Goal: Task Accomplishment & Management: Manage account settings

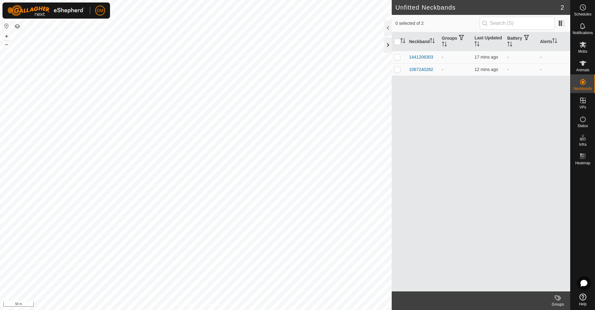
click at [388, 42] on div at bounding box center [388, 45] width 7 height 15
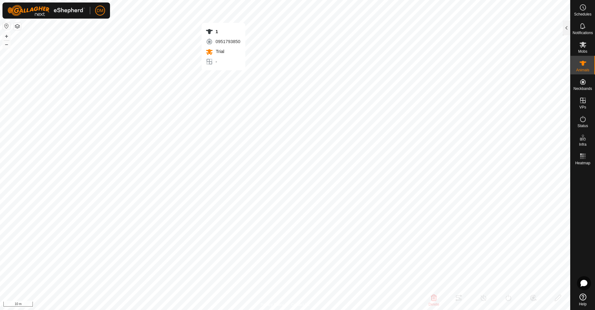
type input "1"
type input "-"
type input "Hereford"
type input "-"
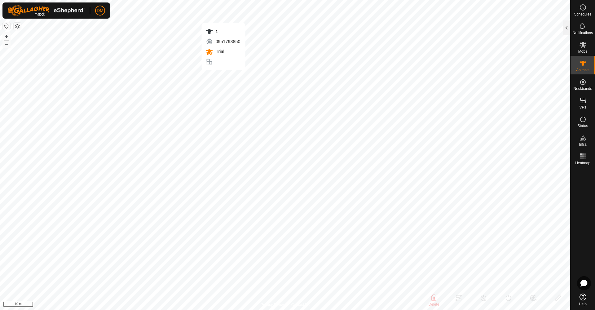
type input "10/2024"
type input "10 months"
type input "-"
click at [582, 64] on icon at bounding box center [583, 63] width 7 height 7
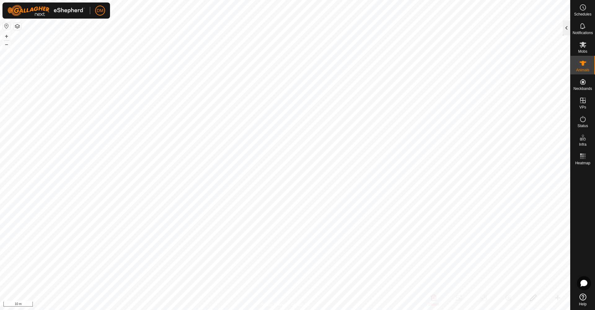
click at [570, 28] on div at bounding box center [566, 27] width 7 height 15
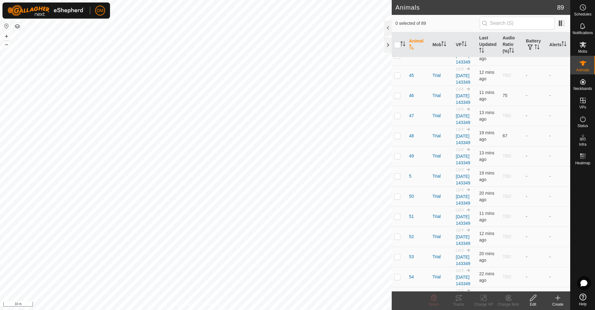
scroll to position [806, 0]
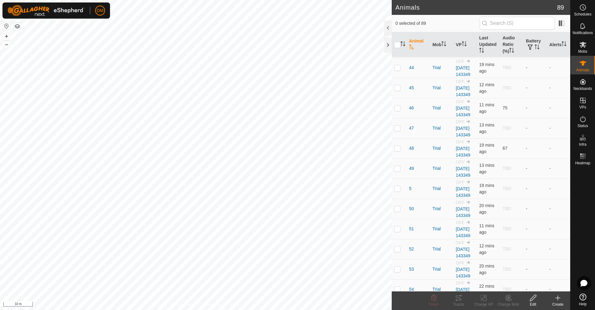
checkbox input "true"
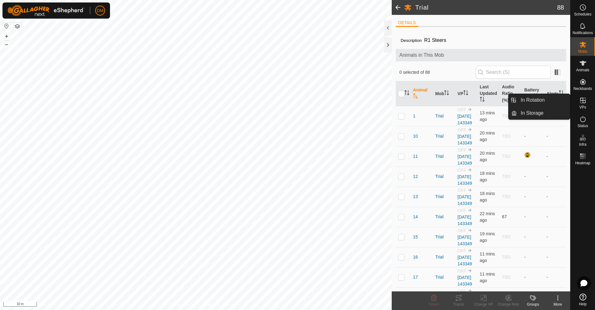
click at [585, 101] on icon at bounding box center [584, 101] width 6 height 6
click at [539, 101] on link "In Rotation" at bounding box center [543, 100] width 53 height 12
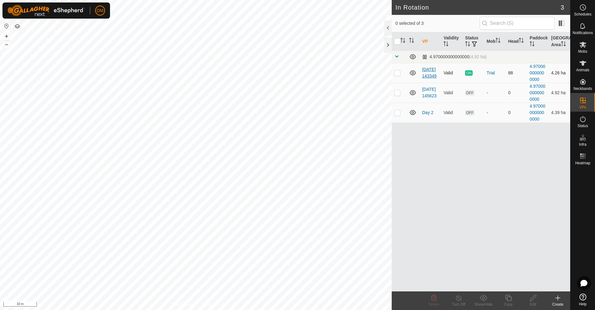
click at [429, 74] on link "[DATE] 143349" at bounding box center [429, 72] width 15 height 11
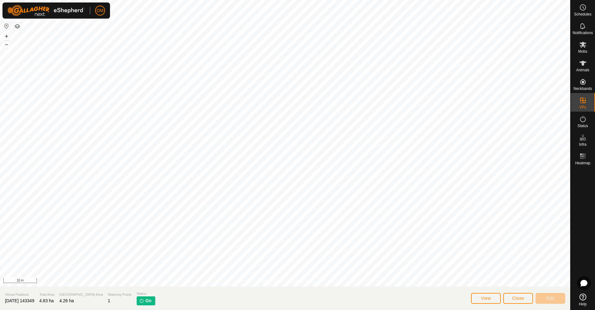
click at [137, 303] on p-tag "On" at bounding box center [146, 300] width 18 height 9
click at [145, 300] on span "On" at bounding box center [148, 301] width 6 height 7
click at [145, 303] on span "On" at bounding box center [148, 301] width 6 height 7
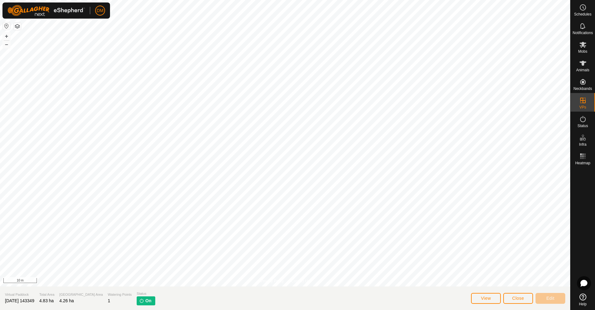
click at [145, 303] on span "On" at bounding box center [148, 301] width 6 height 7
click at [585, 48] on icon at bounding box center [583, 44] width 7 height 7
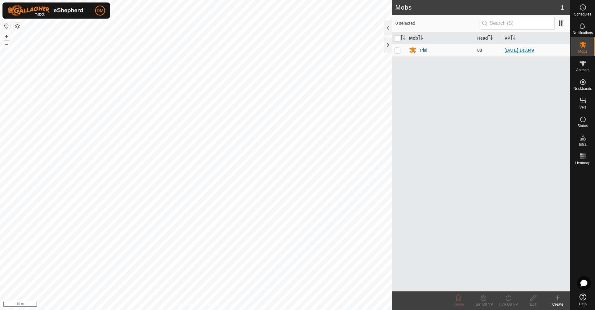
click at [529, 51] on link "[DATE] 143349" at bounding box center [519, 50] width 29 height 5
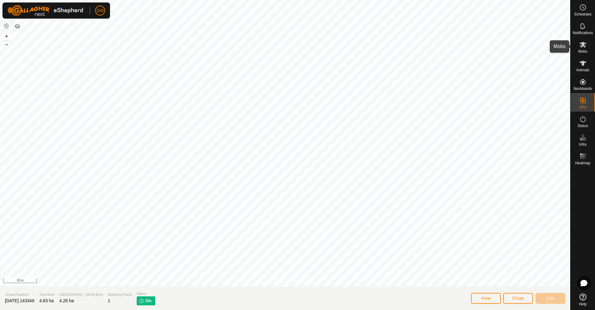
click at [582, 45] on icon at bounding box center [583, 45] width 7 height 6
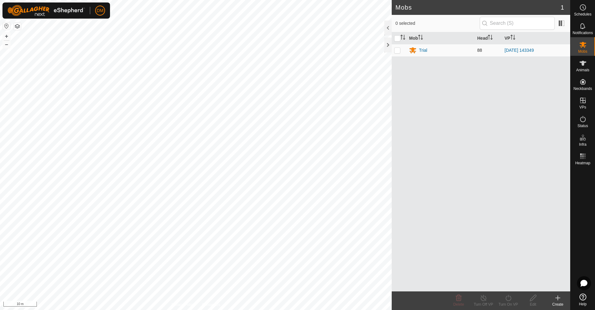
click at [397, 49] on p-checkbox at bounding box center [398, 50] width 6 height 5
checkbox input "true"
click at [483, 302] on div "Turn Off VP" at bounding box center [483, 305] width 25 height 6
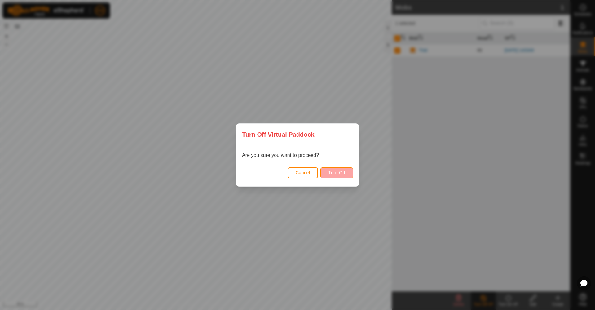
click at [339, 170] on button "Turn Off" at bounding box center [337, 172] width 33 height 11
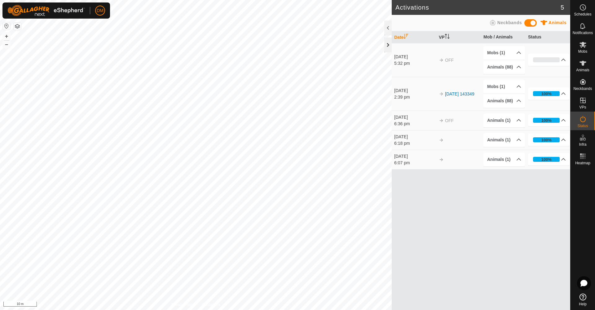
click at [387, 43] on div at bounding box center [388, 45] width 7 height 15
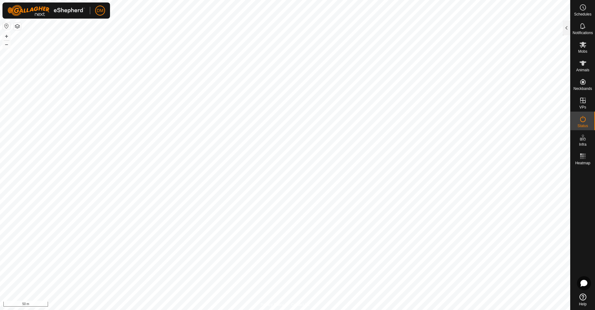
click at [19, 27] on button "button" at bounding box center [17, 26] width 7 height 7
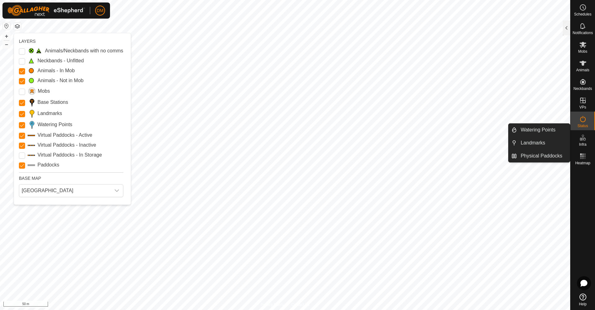
click at [580, 142] on es-infrastructure-svg-icon at bounding box center [583, 138] width 11 height 10
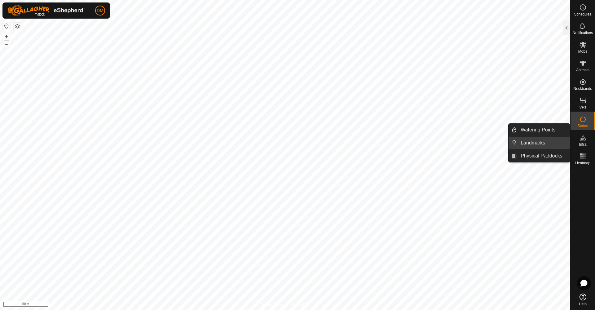
click at [524, 142] on link "Landmarks" at bounding box center [543, 143] width 53 height 12
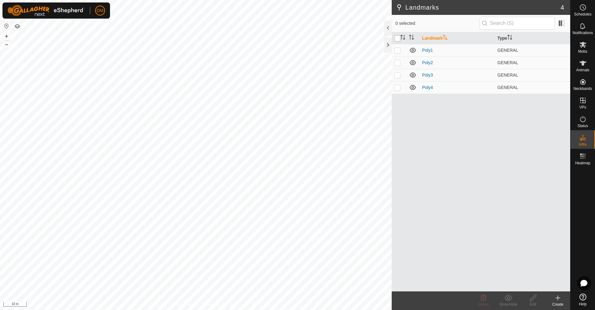
click at [399, 38] on input "checkbox" at bounding box center [398, 38] width 6 height 6
checkbox input "true"
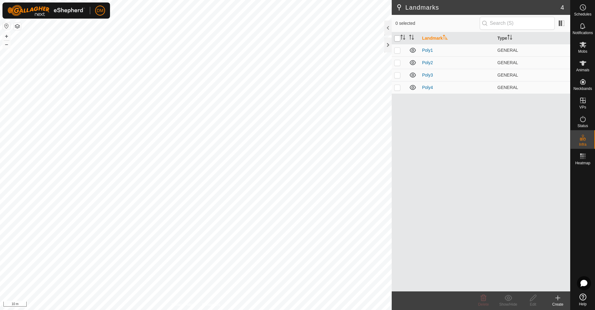
checkbox input "true"
click at [414, 51] on icon at bounding box center [413, 50] width 6 height 5
click at [414, 51] on icon at bounding box center [412, 50] width 7 height 7
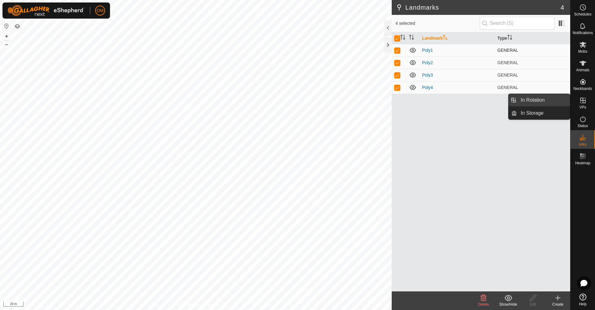
click at [536, 100] on link "In Rotation" at bounding box center [543, 100] width 53 height 12
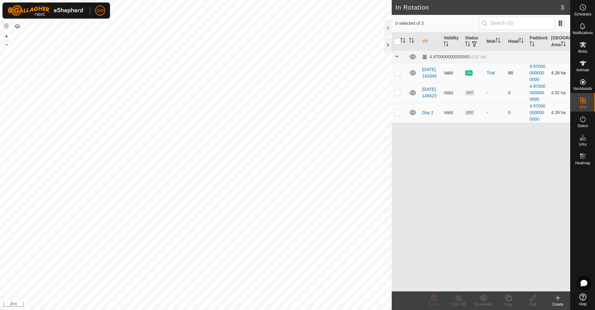
click at [427, 70] on td "[DATE] 143349" at bounding box center [430, 73] width 21 height 20
click at [400, 72] on p-checkbox at bounding box center [398, 72] width 6 height 5
checkbox input "true"
click at [397, 72] on p-checkbox at bounding box center [398, 72] width 6 height 5
checkbox input "true"
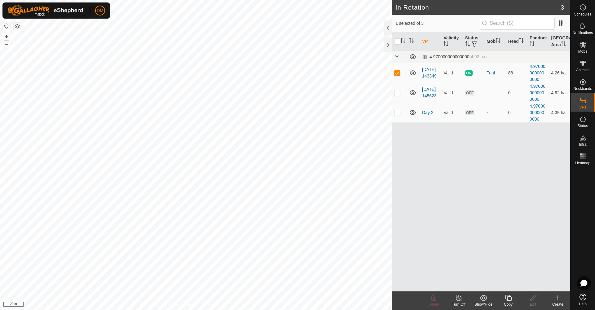
click at [461, 298] on icon at bounding box center [459, 297] width 8 height 7
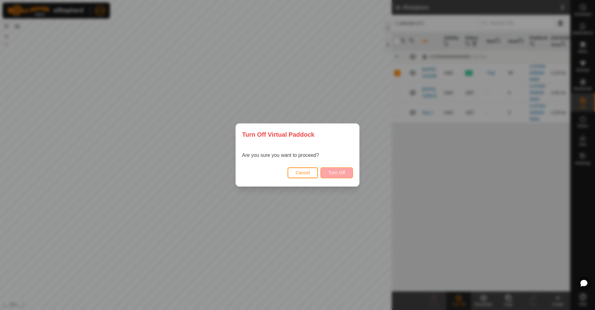
click at [338, 174] on span "Turn Off" at bounding box center [336, 172] width 17 height 5
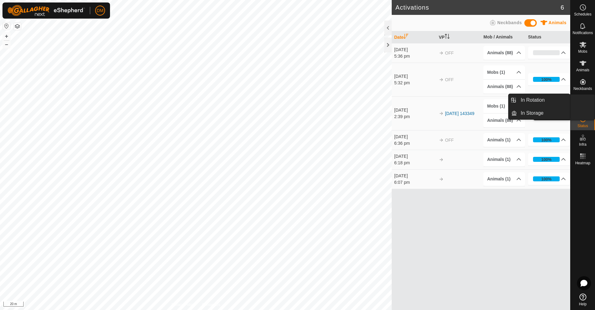
drag, startPoint x: 583, startPoint y: 111, endPoint x: 582, endPoint y: 100, distance: 11.2
click at [554, 99] on link "In Rotation" at bounding box center [543, 100] width 53 height 12
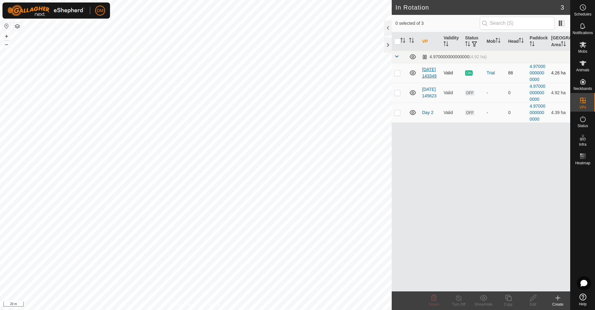
click at [430, 78] on link "[DATE] 143349" at bounding box center [429, 72] width 15 height 11
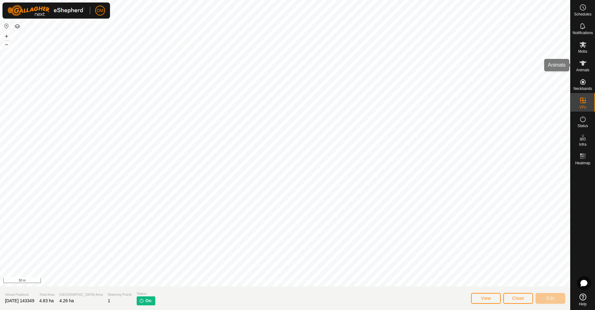
click at [585, 65] on icon at bounding box center [583, 63] width 7 height 7
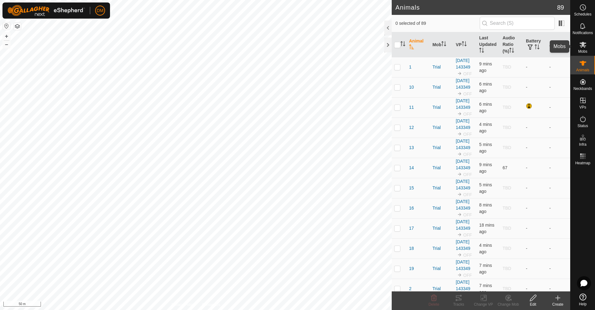
click at [584, 43] on icon at bounding box center [583, 45] width 7 height 6
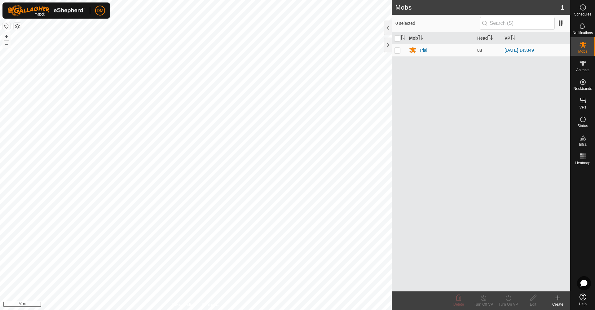
click at [396, 51] on p-checkbox at bounding box center [398, 50] width 6 height 5
checkbox input "true"
click at [564, 24] on span at bounding box center [562, 23] width 10 height 10
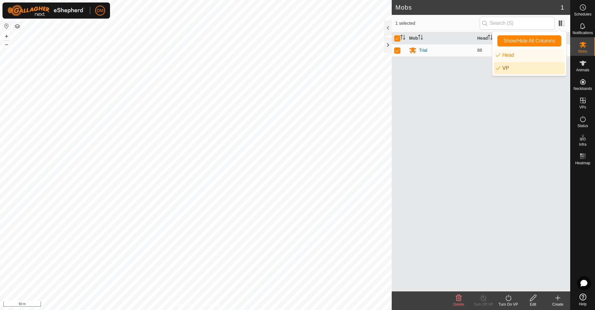
click at [461, 86] on div "Mob Head VP Trial 88 2025-08-26 143349" at bounding box center [481, 161] width 179 height 259
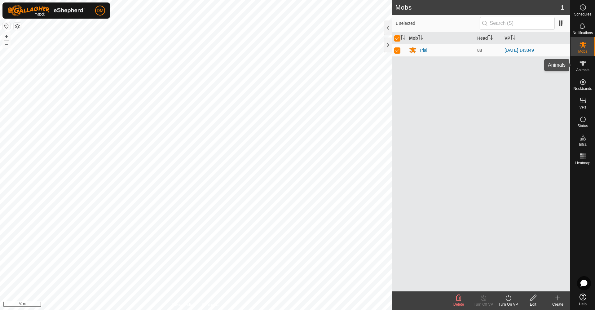
click at [583, 66] on icon at bounding box center [583, 63] width 7 height 7
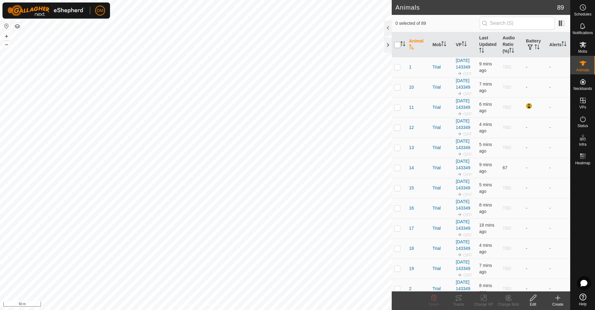
click at [398, 43] on input "checkbox" at bounding box center [398, 45] width 6 height 6
checkbox input "true"
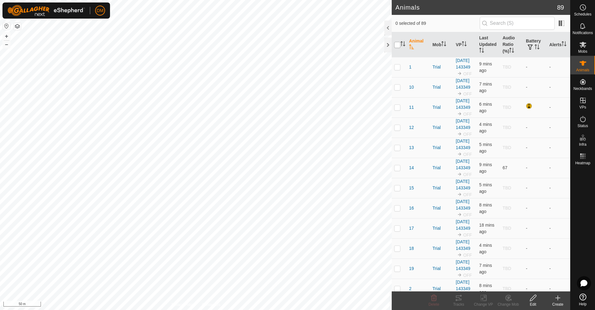
checkbox input "true"
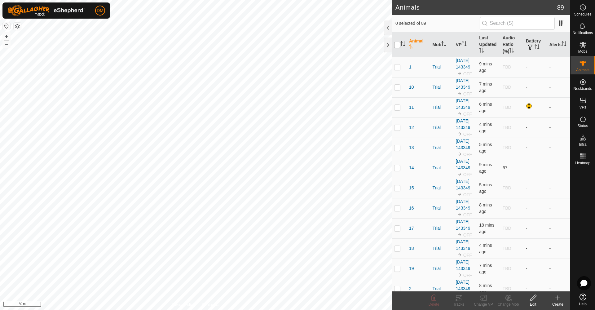
checkbox input "true"
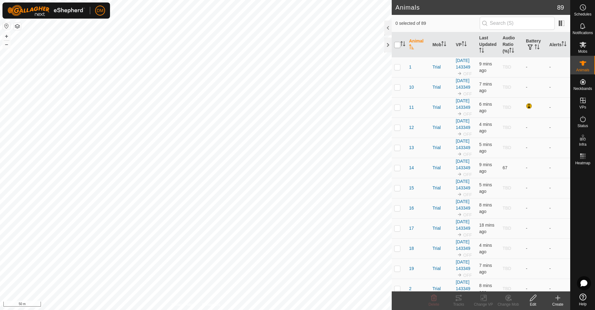
checkbox input "true"
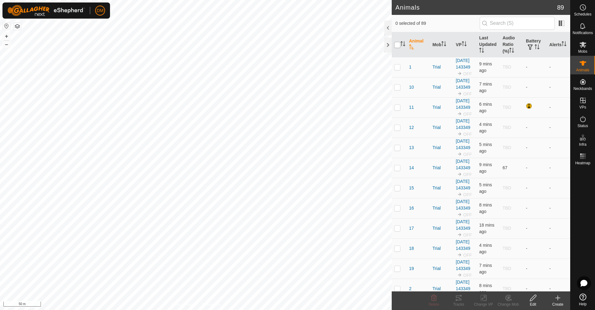
checkbox input "true"
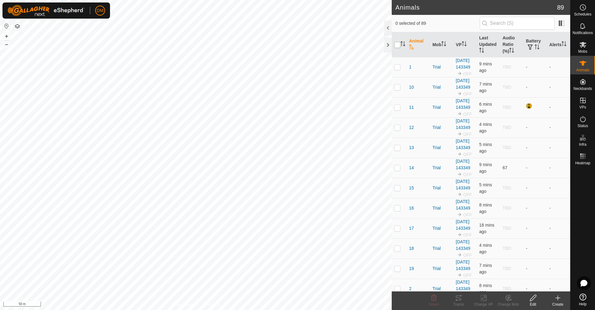
checkbox input "true"
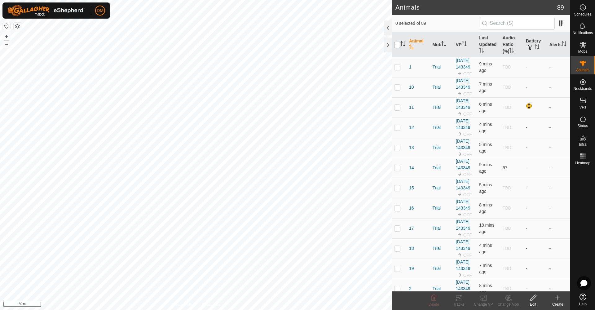
checkbox input "true"
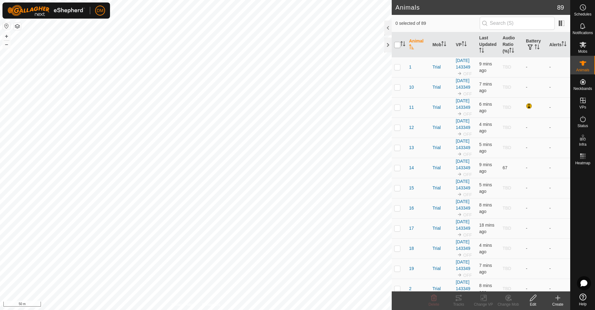
checkbox input "true"
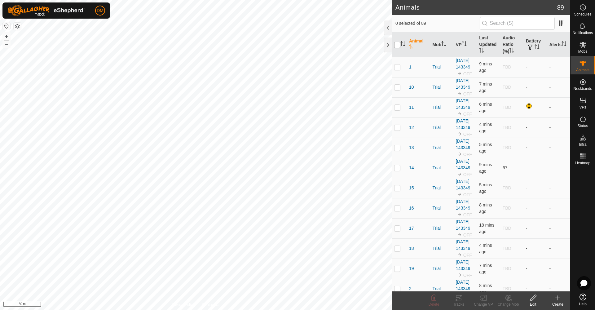
checkbox input "true"
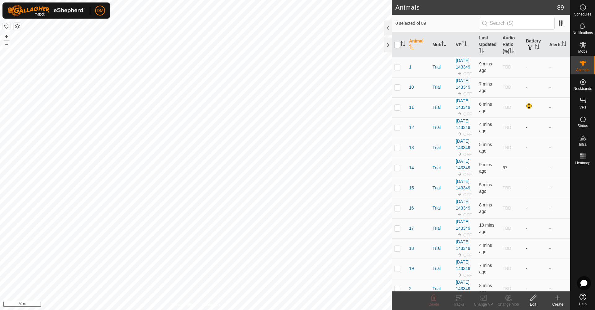
checkbox input "true"
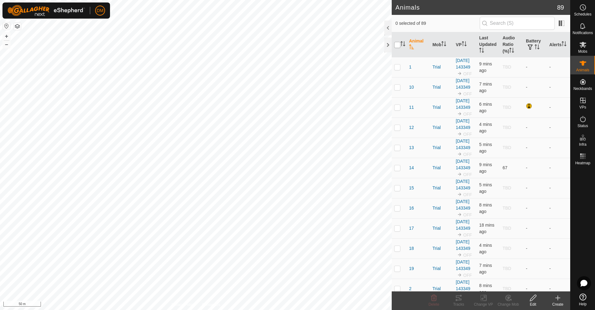
checkbox input "true"
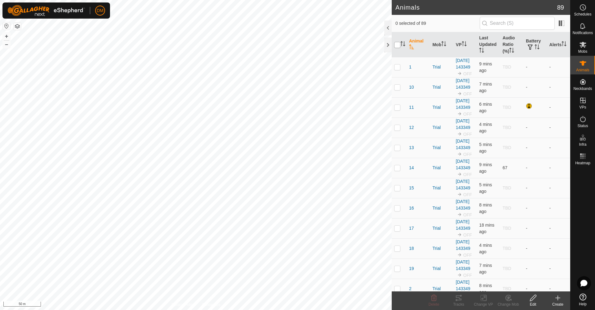
checkbox input "true"
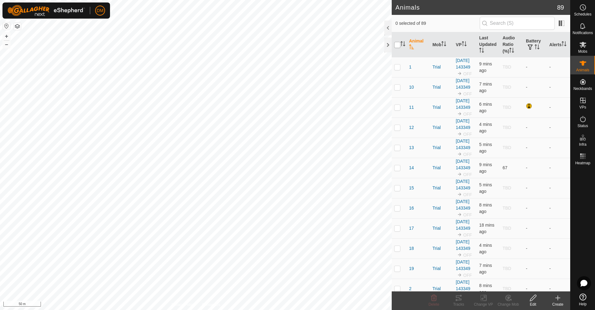
checkbox input "true"
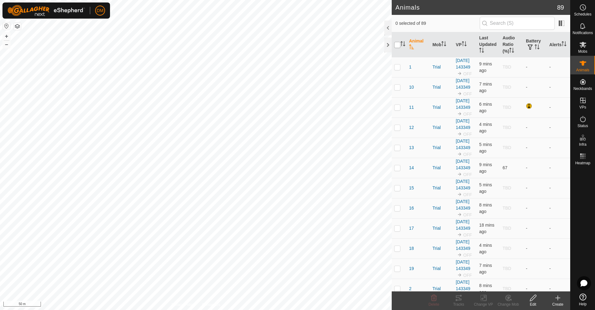
checkbox input "true"
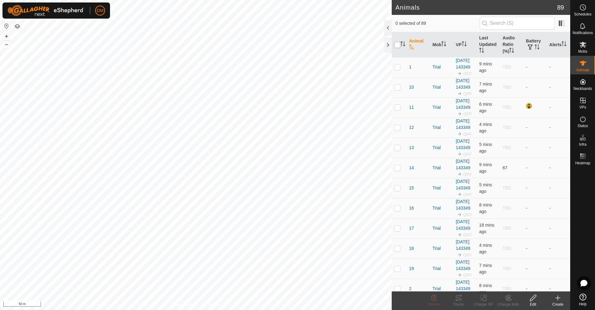
checkbox input "true"
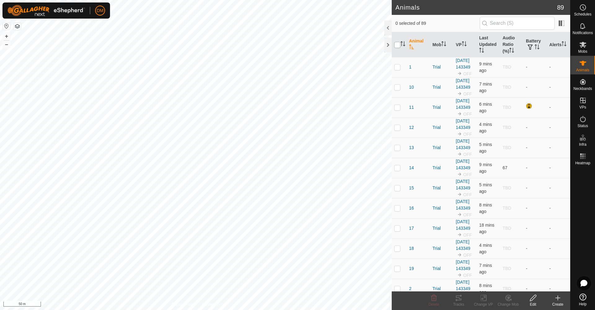
checkbox input "true"
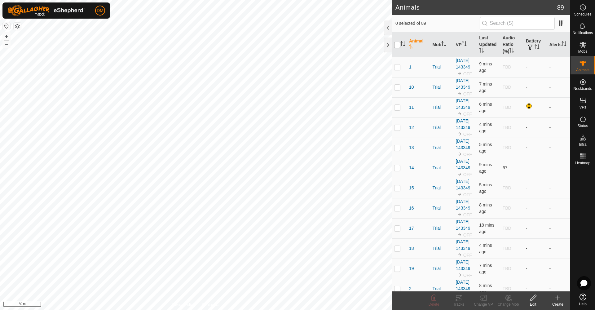
checkbox input "true"
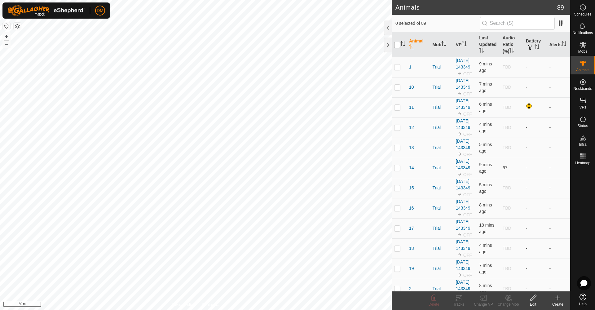
checkbox input "true"
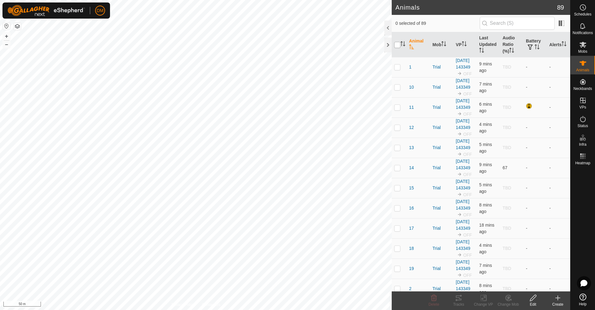
checkbox input "true"
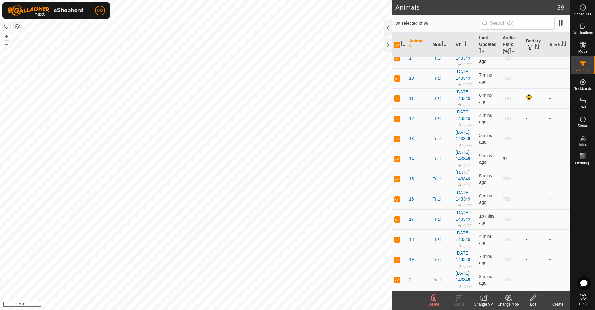
scroll to position [6, 0]
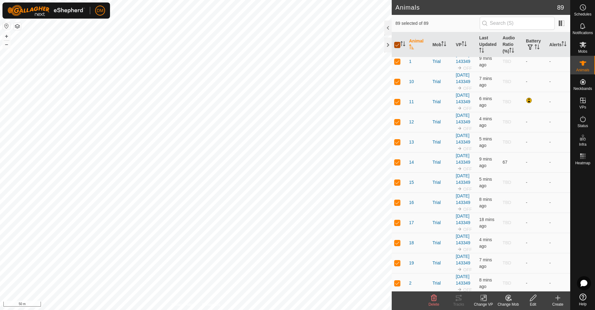
click at [398, 43] on input "checkbox" at bounding box center [398, 45] width 6 height 6
checkbox input "false"
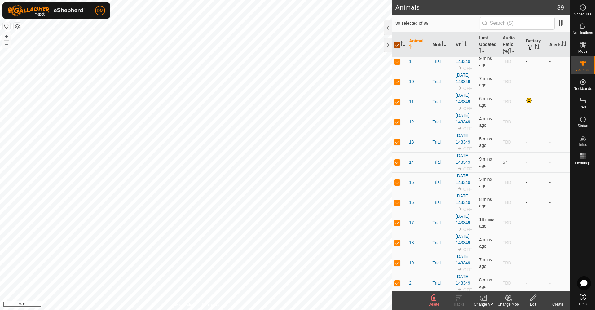
checkbox input "false"
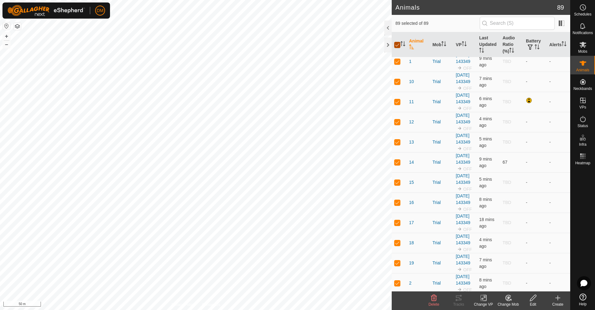
checkbox input "false"
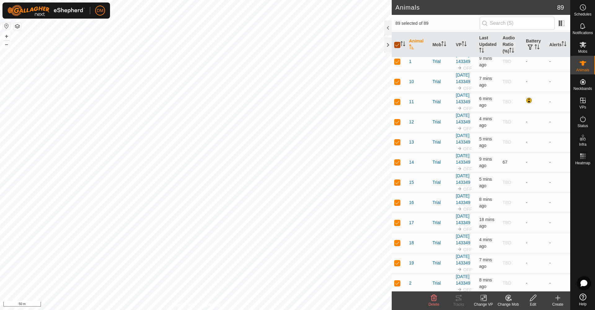
checkbox input "false"
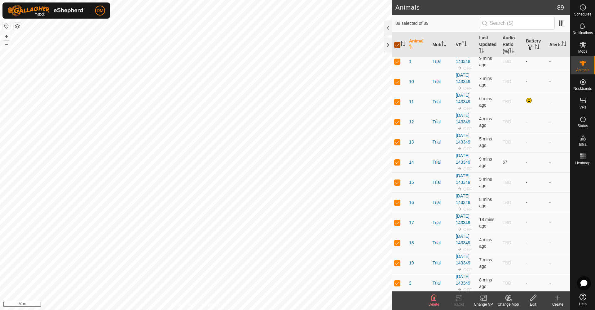
checkbox input "false"
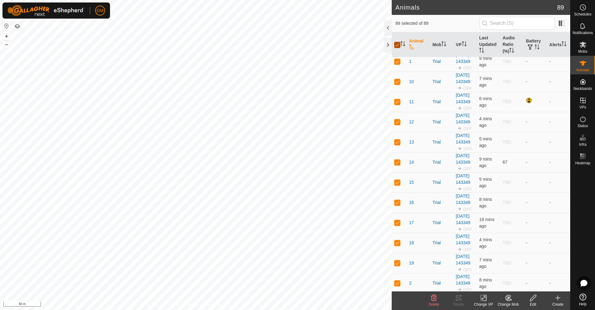
checkbox input "false"
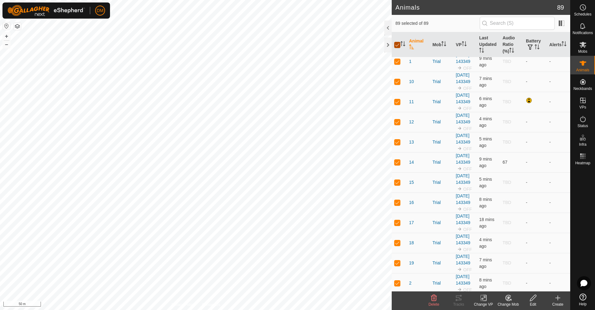
checkbox input "false"
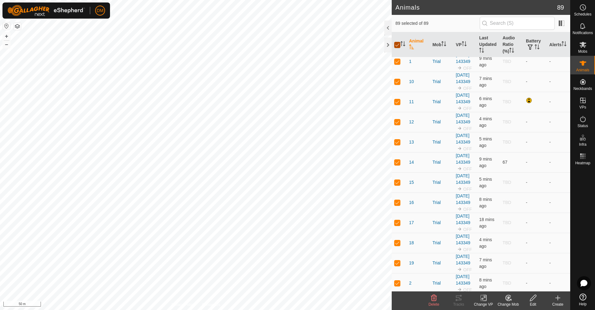
checkbox input "false"
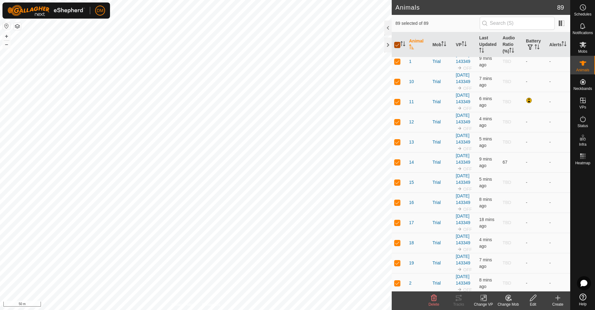
checkbox input "false"
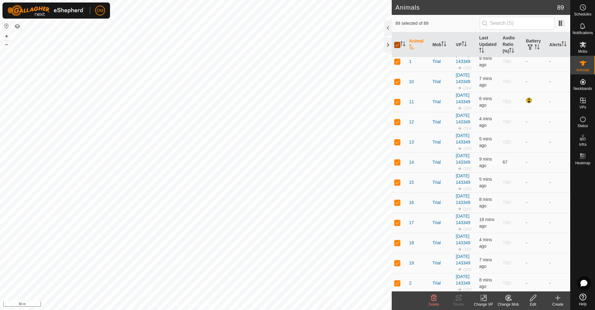
checkbox input "false"
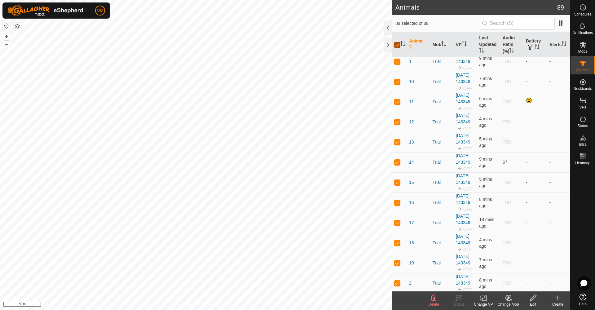
checkbox input "false"
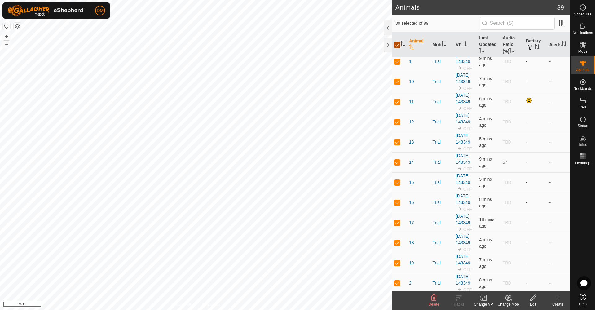
checkbox input "false"
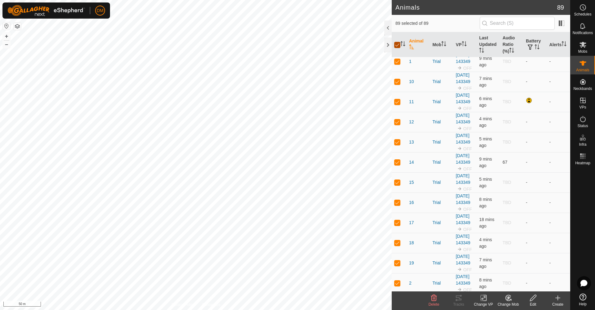
checkbox input "false"
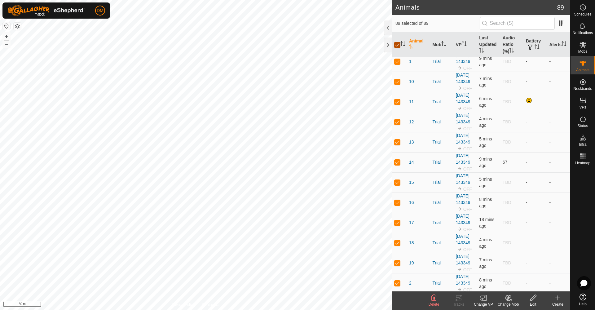
checkbox input "false"
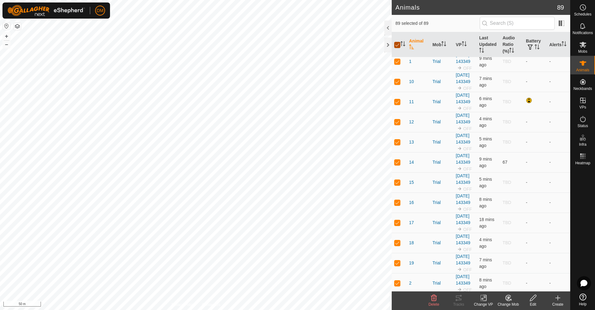
checkbox input "false"
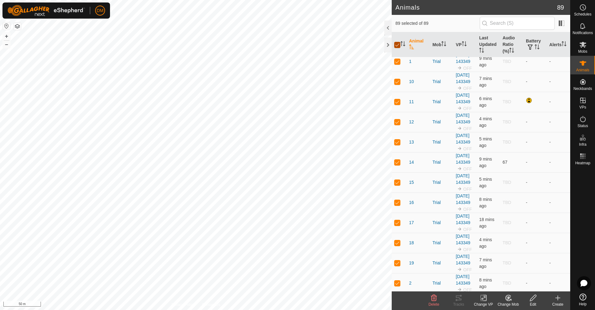
checkbox input "false"
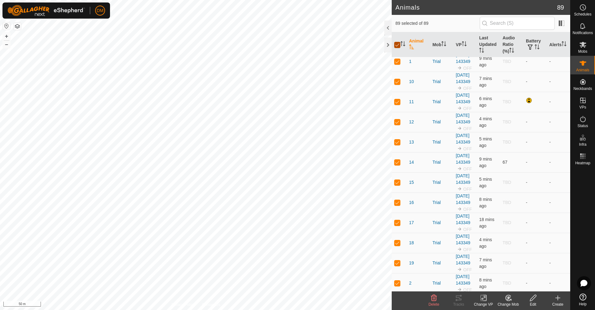
checkbox input "false"
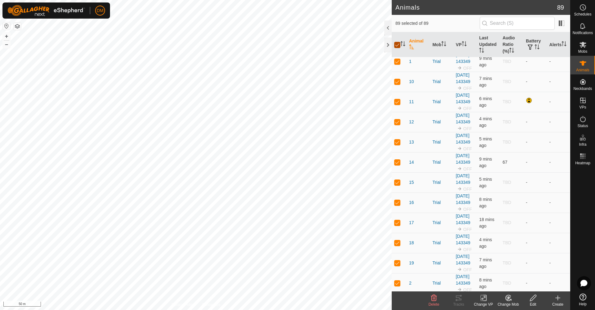
checkbox input "false"
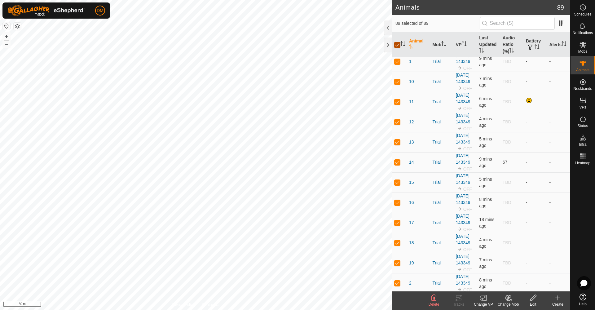
checkbox input "false"
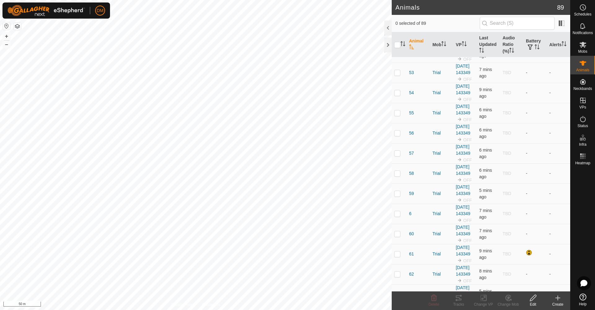
scroll to position [1002, 0]
checkbox input "false"
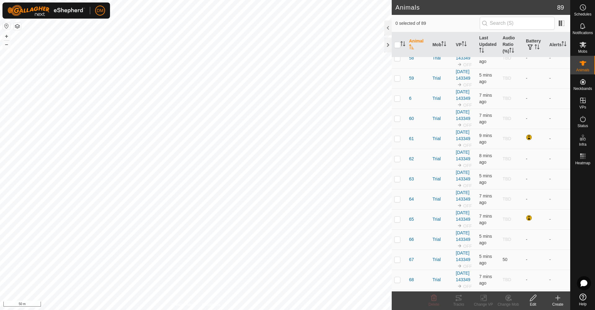
scroll to position [1117, 0]
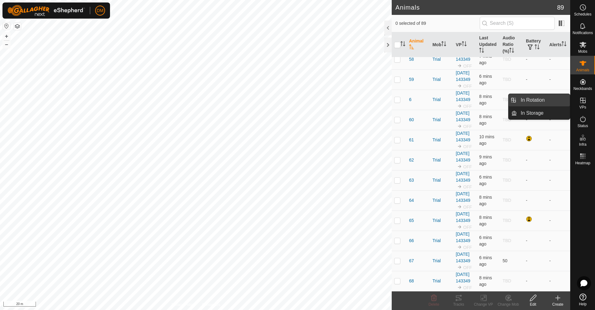
click at [534, 101] on link "In Rotation" at bounding box center [543, 100] width 53 height 12
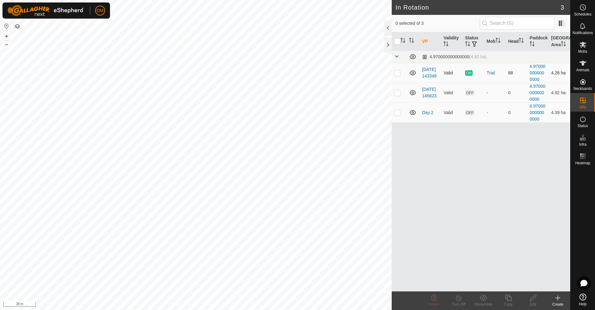
click at [399, 73] on p-checkbox at bounding box center [398, 72] width 6 height 5
checkbox input "true"
click at [429, 75] on link "[DATE] 143349" at bounding box center [429, 72] width 15 height 11
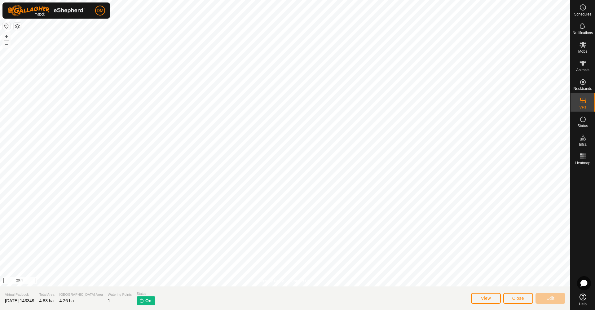
click at [137, 299] on p-tag "On" at bounding box center [146, 300] width 18 height 9
click at [533, 104] on link "In Rotation" at bounding box center [543, 100] width 53 height 12
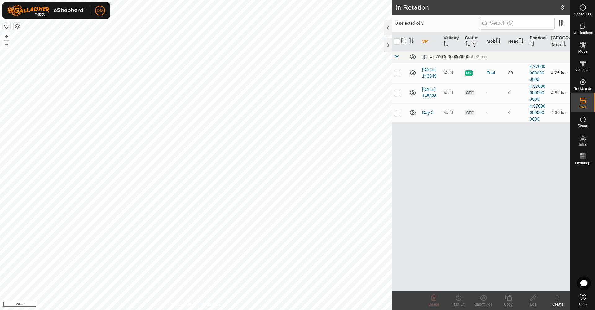
click at [397, 75] on p-checkbox at bounding box center [398, 72] width 6 height 5
checkbox input "true"
click at [470, 73] on span "ON" at bounding box center [469, 72] width 7 height 5
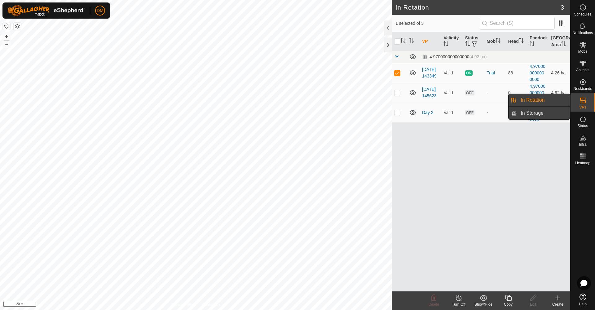
click at [537, 113] on link "In Storage" at bounding box center [543, 113] width 53 height 12
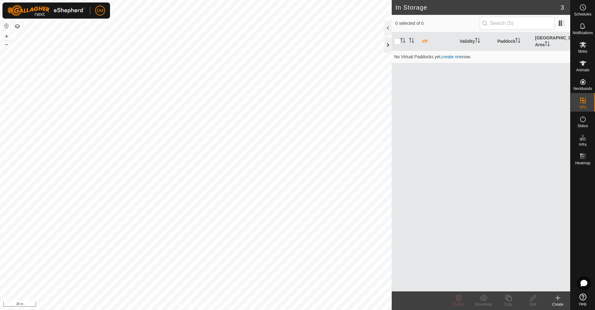
click at [386, 44] on div at bounding box center [388, 45] width 7 height 15
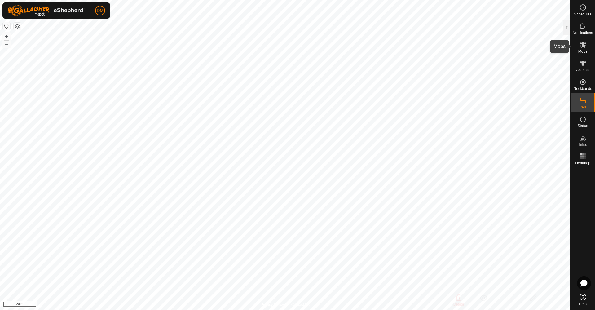
click at [583, 49] on es-mob-svg-icon at bounding box center [583, 45] width 11 height 10
click at [567, 29] on div at bounding box center [566, 27] width 7 height 15
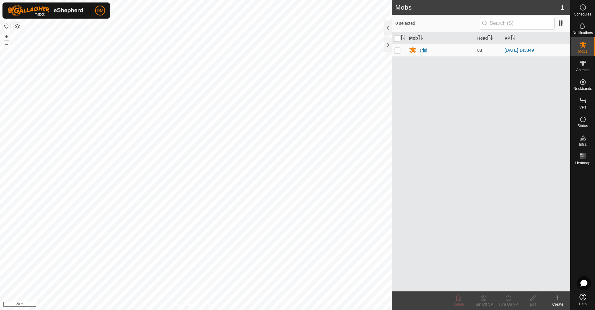
click at [426, 51] on div "Trial" at bounding box center [423, 50] width 8 height 7
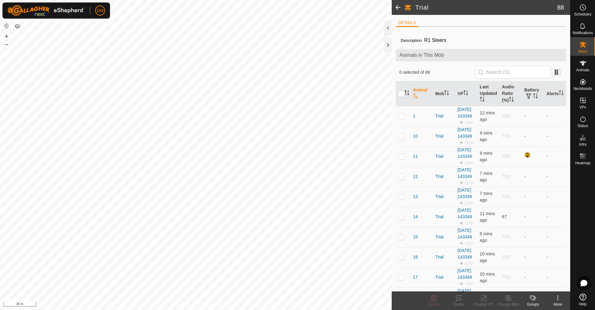
click at [558, 297] on icon at bounding box center [558, 297] width 7 height 7
click at [389, 26] on div at bounding box center [388, 27] width 7 height 15
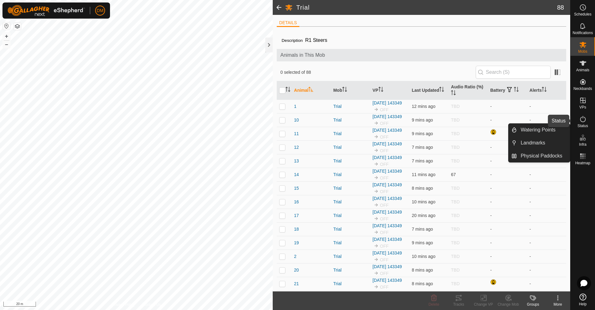
click at [583, 122] on icon at bounding box center [583, 118] width 7 height 7
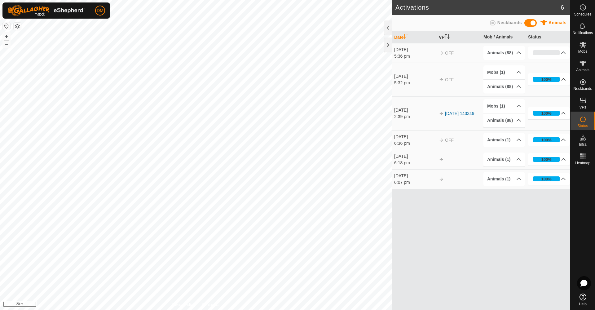
click at [563, 79] on p-accordion-header "100%" at bounding box center [549, 79] width 42 height 12
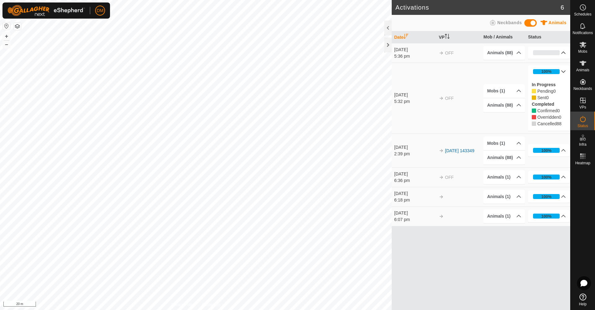
click at [564, 52] on p-accordion-header "0%" at bounding box center [549, 53] width 42 height 12
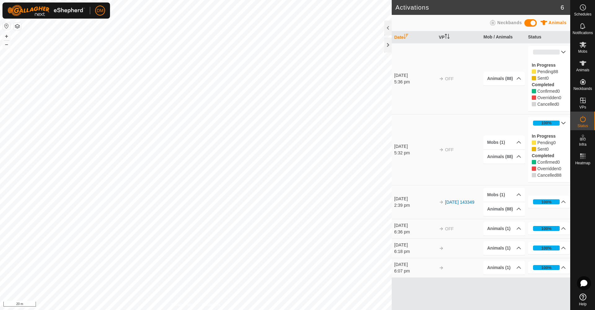
click at [532, 22] on span at bounding box center [531, 22] width 12 height 7
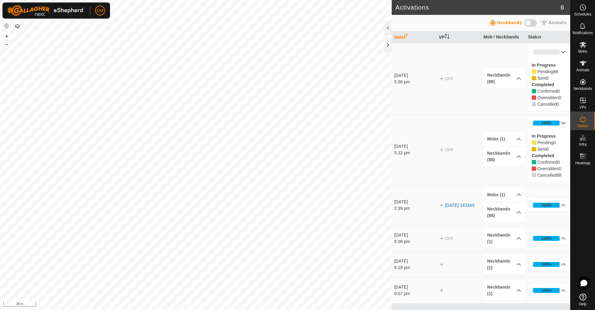
click at [532, 22] on span at bounding box center [531, 22] width 12 height 7
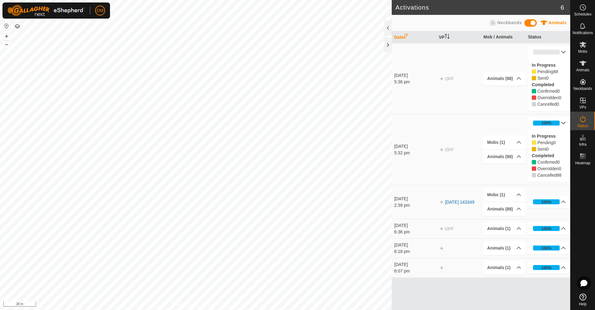
click at [532, 22] on span at bounding box center [531, 22] width 12 height 7
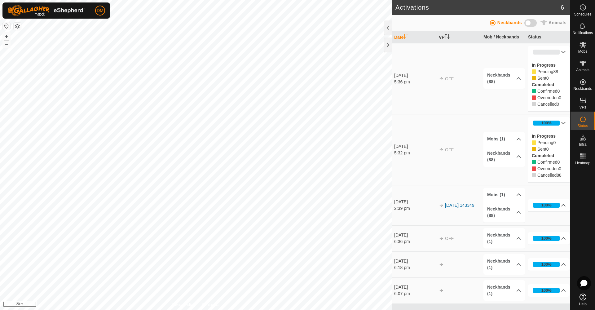
click at [532, 22] on span at bounding box center [531, 22] width 12 height 7
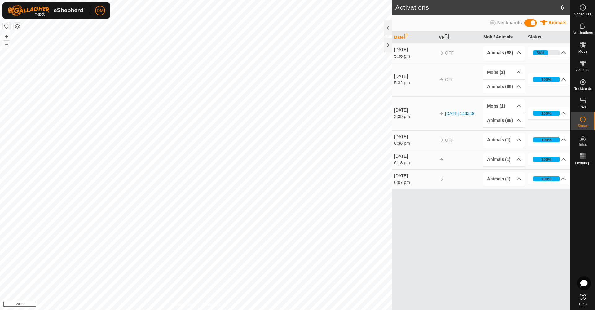
click at [517, 52] on p-accordion-header "Animals (88)" at bounding box center [505, 53] width 42 height 14
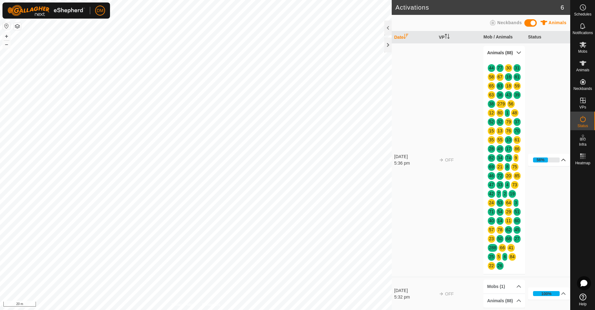
click at [564, 160] on p-accordion-header "56%" at bounding box center [549, 160] width 42 height 12
click at [520, 52] on p-accordion-header "Animals (88)" at bounding box center [505, 53] width 42 height 14
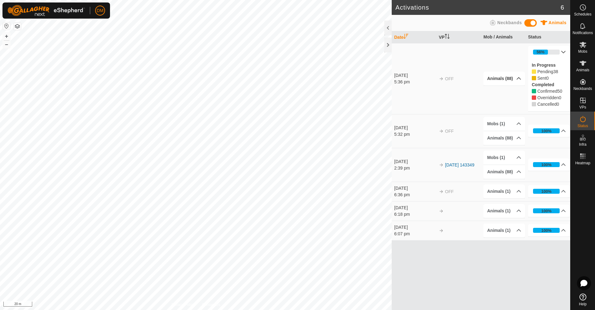
click at [15, 25] on button "button" at bounding box center [17, 26] width 7 height 7
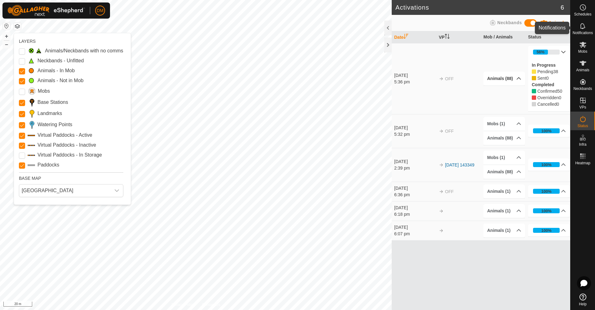
click at [585, 33] on span "Notifications" at bounding box center [583, 33] width 20 height 4
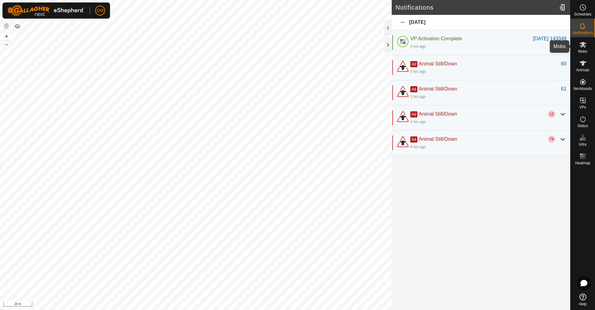
click at [583, 45] on icon at bounding box center [583, 45] width 7 height 6
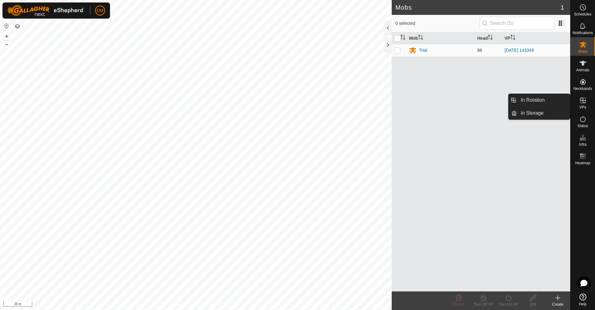
click at [581, 105] on es-virtualpaddocks-svg-icon at bounding box center [583, 101] width 11 height 10
click at [537, 101] on link "In Rotation" at bounding box center [543, 100] width 53 height 12
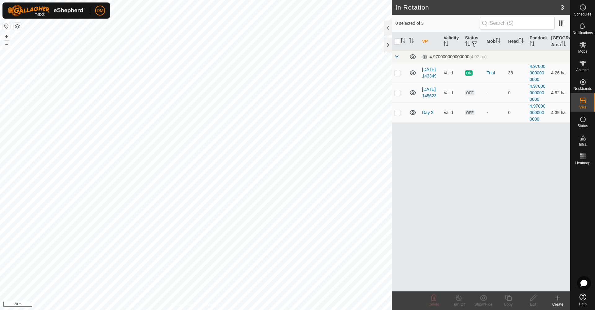
click at [398, 112] on p-checkbox at bounding box center [398, 112] width 6 height 5
checkbox input "true"
click at [398, 92] on p-checkbox at bounding box center [398, 92] width 6 height 5
click at [434, 296] on icon at bounding box center [434, 298] width 6 height 6
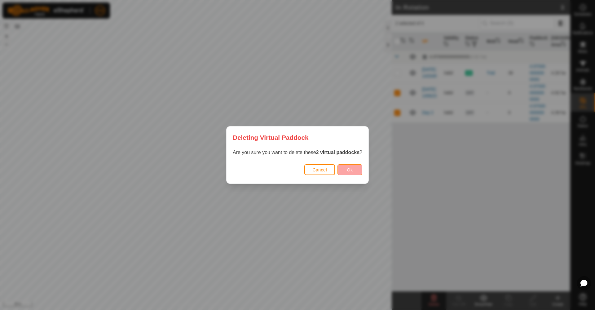
click at [349, 167] on span "Ok" at bounding box center [350, 169] width 6 height 5
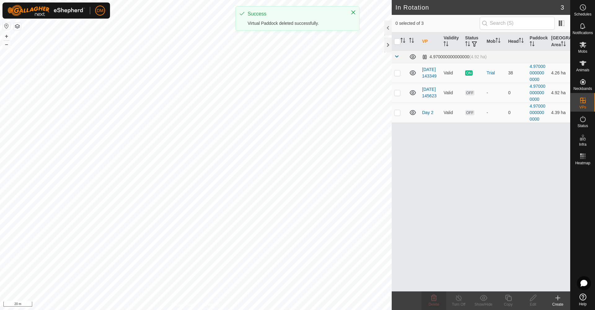
checkbox input "false"
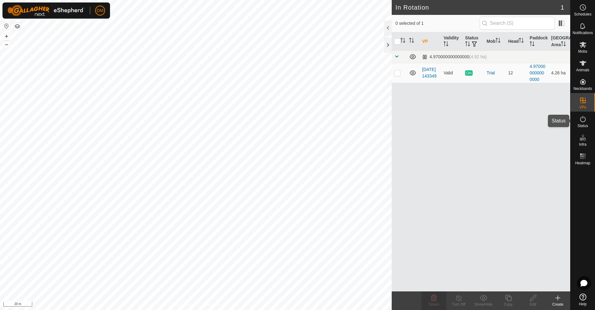
click at [589, 119] on div "Status" at bounding box center [583, 121] width 25 height 19
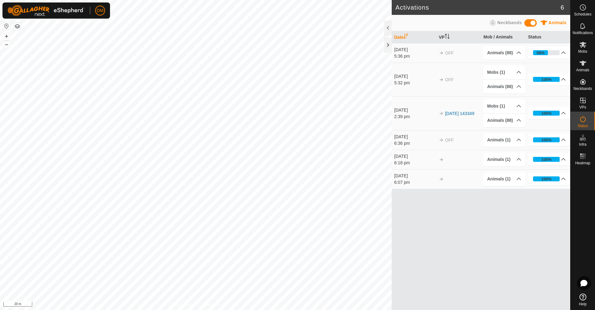
click at [586, 119] on icon at bounding box center [583, 118] width 7 height 7
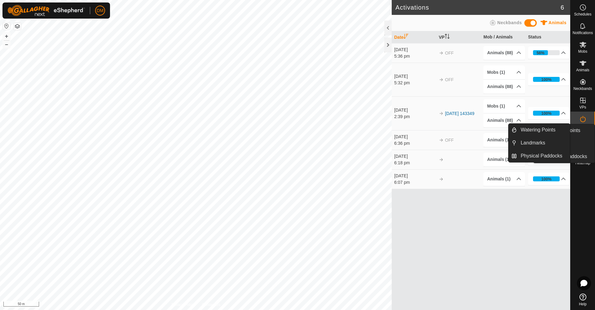
click at [582, 140] on icon at bounding box center [583, 137] width 7 height 7
click at [538, 155] on link "Physical Paddocks" at bounding box center [543, 156] width 53 height 12
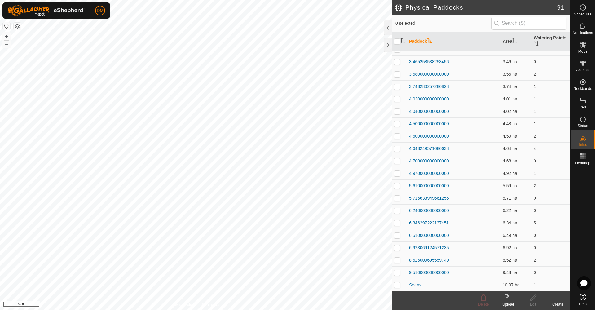
scroll to position [888, 0]
click at [397, 185] on p-checkbox at bounding box center [398, 185] width 6 height 5
checkbox input "false"
click at [396, 160] on p-checkbox at bounding box center [398, 160] width 6 height 5
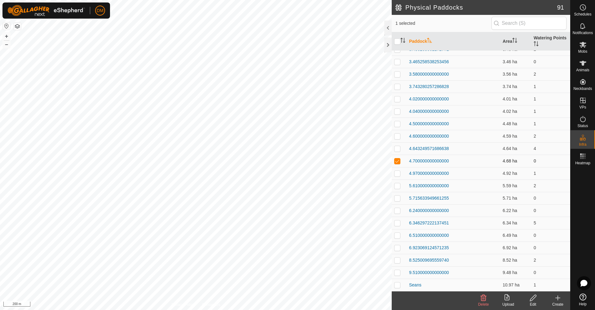
click at [397, 160] on p-checkbox at bounding box center [398, 160] width 6 height 5
checkbox input "false"
click at [394, 185] on td at bounding box center [399, 186] width 15 height 12
click at [397, 186] on p-checkbox at bounding box center [398, 185] width 6 height 5
checkbox input "false"
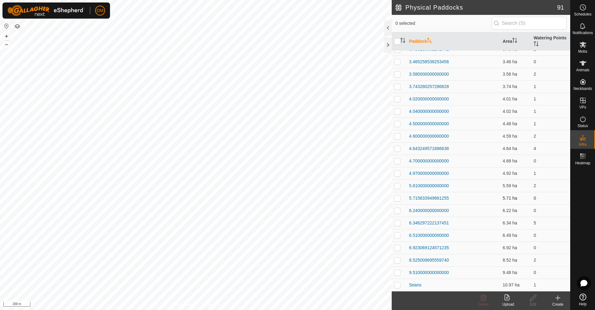
click at [397, 197] on p-checkbox at bounding box center [398, 198] width 6 height 5
checkbox input "false"
click at [398, 209] on p-checkbox at bounding box center [398, 210] width 6 height 5
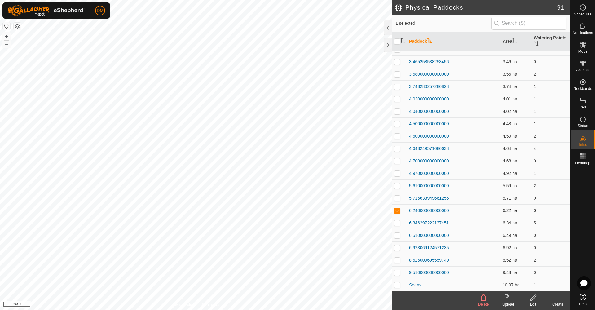
checkbox input "false"
click at [397, 224] on p-checkbox at bounding box center [398, 223] width 6 height 5
checkbox input "false"
click at [399, 235] on p-checkbox at bounding box center [398, 235] width 6 height 5
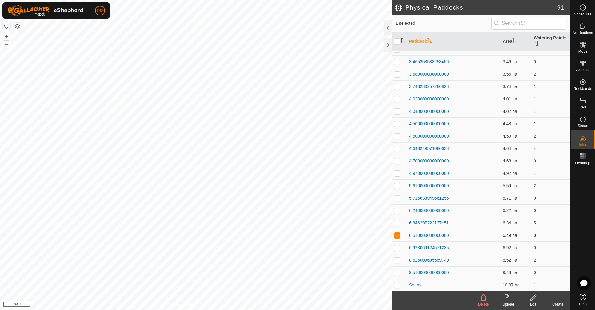
click at [399, 235] on p-checkbox at bounding box center [398, 235] width 6 height 5
checkbox input "false"
click at [397, 222] on p-checkbox at bounding box center [398, 223] width 6 height 5
checkbox input "false"
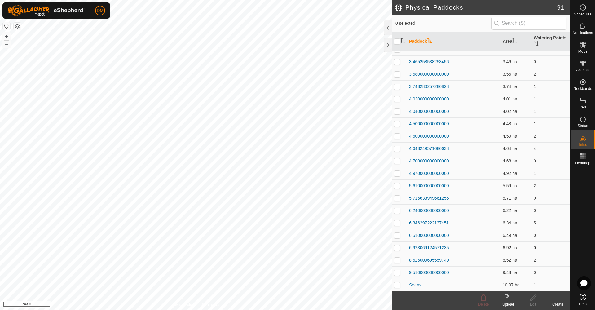
click at [398, 251] on td at bounding box center [399, 248] width 15 height 12
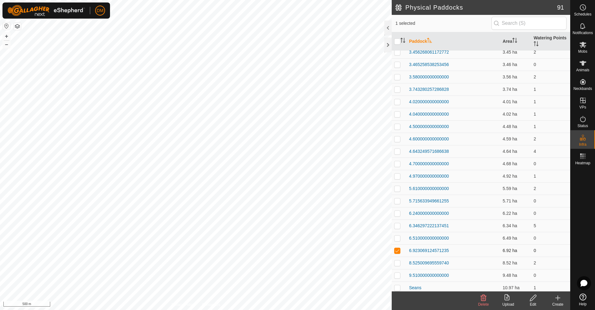
click at [398, 251] on p-checkbox at bounding box center [398, 250] width 6 height 5
checkbox input "false"
click at [397, 261] on td at bounding box center [399, 263] width 15 height 12
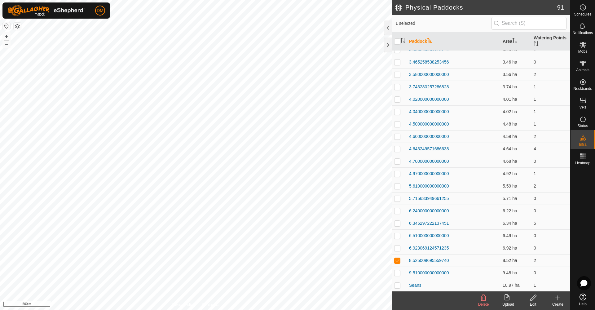
click at [397, 261] on p-checkbox at bounding box center [398, 260] width 6 height 5
checkbox input "false"
click at [398, 271] on p-checkbox at bounding box center [398, 272] width 6 height 5
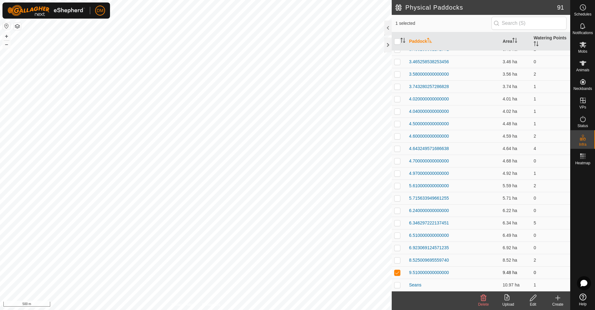
checkbox input "false"
click at [399, 261] on p-checkbox at bounding box center [398, 260] width 6 height 5
checkbox input "false"
click at [398, 238] on p-checkbox at bounding box center [398, 235] width 6 height 5
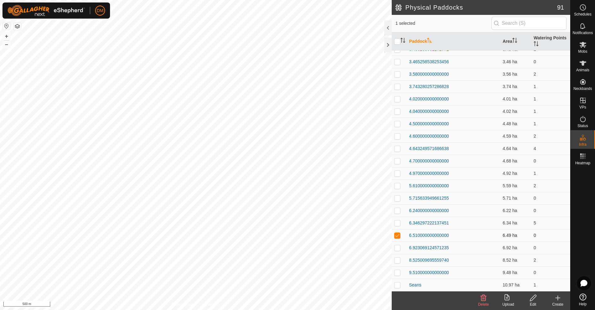
click at [398, 238] on p-checkbox at bounding box center [398, 235] width 6 height 5
checkbox input "false"
click at [399, 223] on p-checkbox at bounding box center [398, 223] width 6 height 5
click at [399, 222] on p-checkbox at bounding box center [398, 223] width 6 height 5
checkbox input "false"
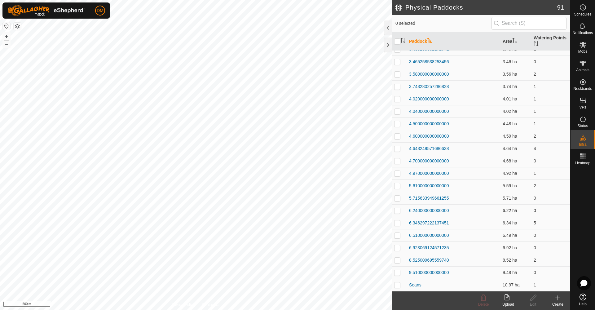
click at [398, 212] on p-checkbox at bounding box center [398, 210] width 6 height 5
checkbox input "false"
click at [398, 199] on p-checkbox at bounding box center [398, 198] width 6 height 5
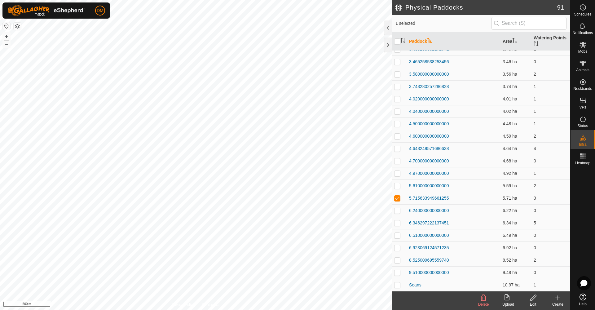
checkbox input "false"
click at [399, 185] on p-checkbox at bounding box center [398, 185] width 6 height 5
checkbox input "false"
click at [398, 175] on p-checkbox at bounding box center [398, 173] width 6 height 5
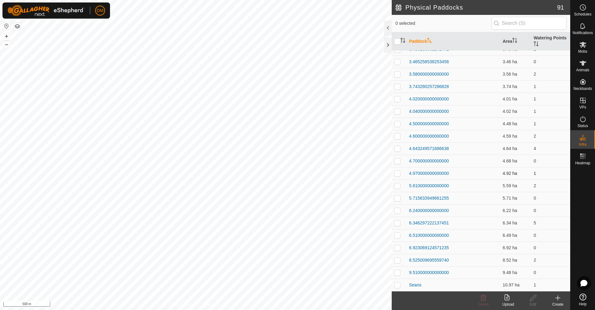
checkbox input "true"
click at [532, 298] on icon at bounding box center [533, 298] width 6 height 6
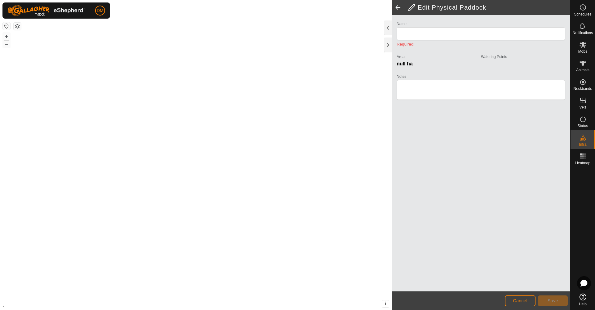
type input "4.970000000000000"
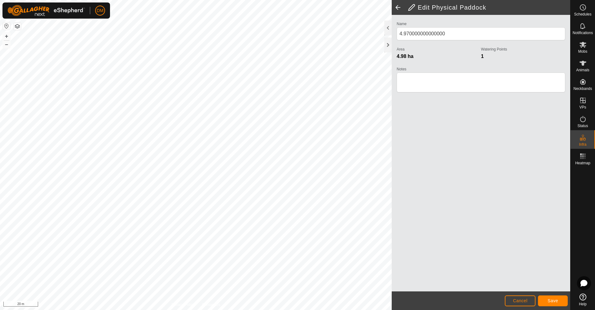
click at [535, 303] on button "Cancel" at bounding box center [520, 301] width 31 height 11
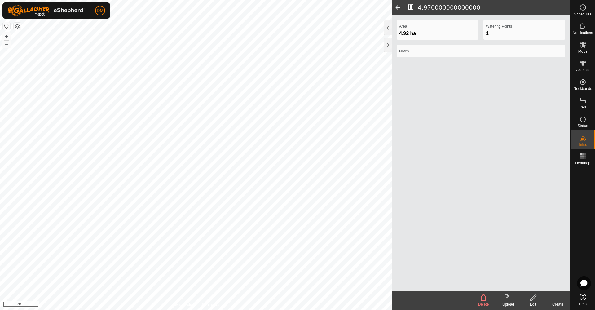
click at [396, 6] on span at bounding box center [398, 7] width 12 height 15
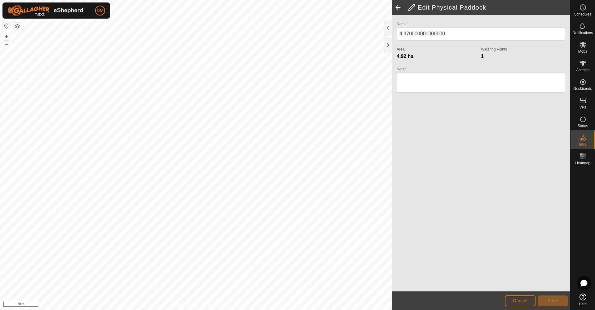
click at [398, 6] on span at bounding box center [398, 7] width 12 height 15
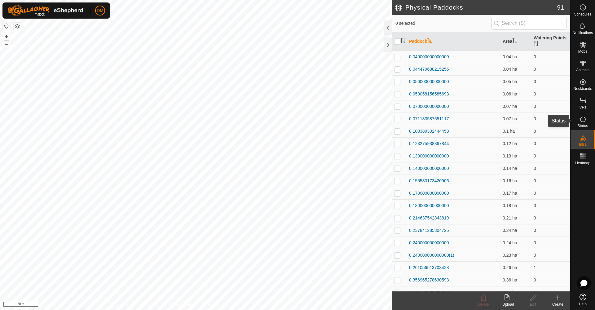
click at [586, 122] on icon at bounding box center [583, 118] width 7 height 7
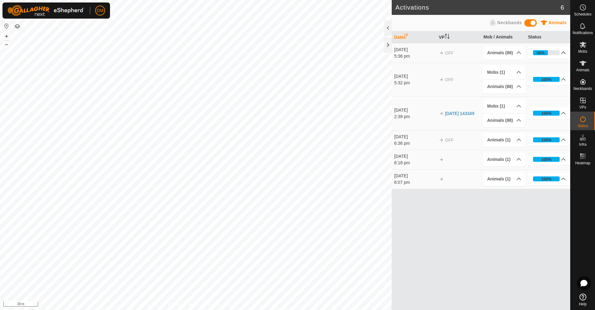
click at [564, 52] on p-accordion-header "56%" at bounding box center [549, 53] width 42 height 12
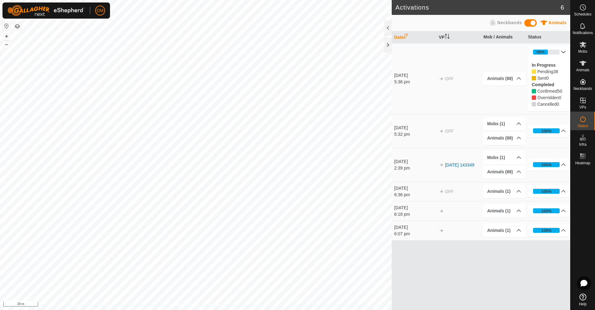
click at [564, 52] on p-accordion-header "56%" at bounding box center [549, 52] width 42 height 12
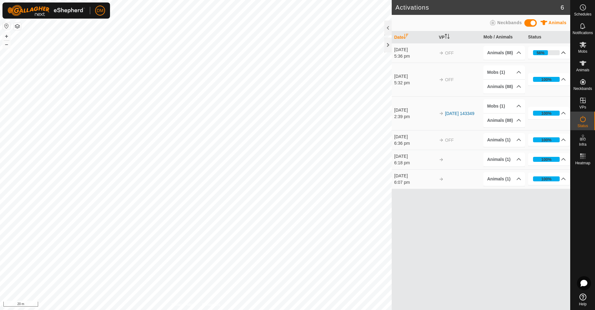
click at [585, 297] on icon at bounding box center [583, 297] width 7 height 7
click at [544, 53] on p-accordion-header "56%" at bounding box center [549, 53] width 42 height 12
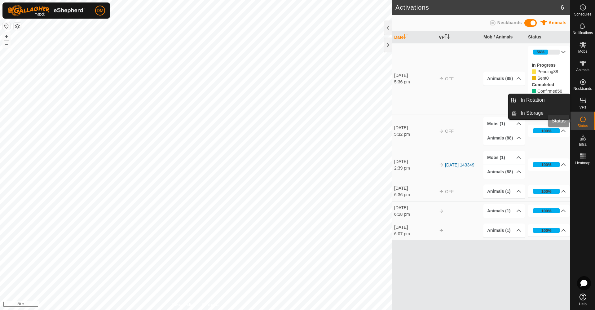
click at [586, 118] on icon at bounding box center [583, 118] width 7 height 7
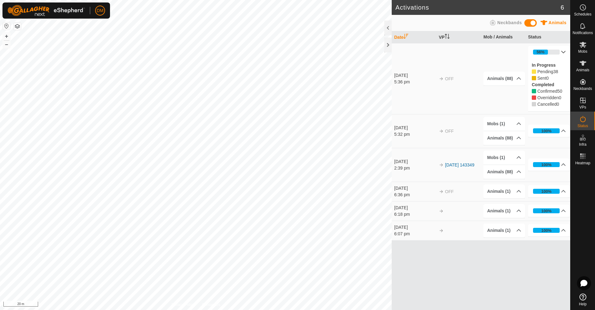
click at [583, 119] on icon at bounding box center [583, 118] width 7 height 7
click at [581, 107] on span "VPs" at bounding box center [583, 107] width 7 height 4
click at [544, 104] on link "In Rotation" at bounding box center [543, 100] width 53 height 12
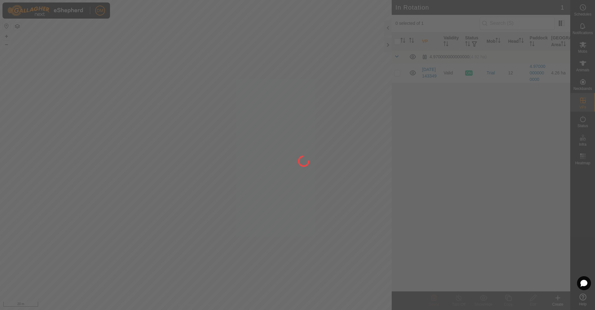
click at [537, 102] on span "In Rotation" at bounding box center [533, 99] width 24 height 7
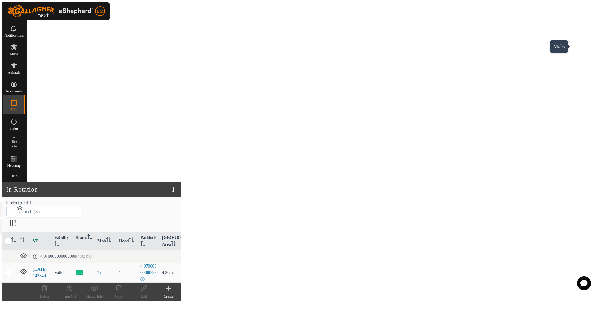
click at [20, 49] on es-mob-svg-icon at bounding box center [13, 47] width 11 height 10
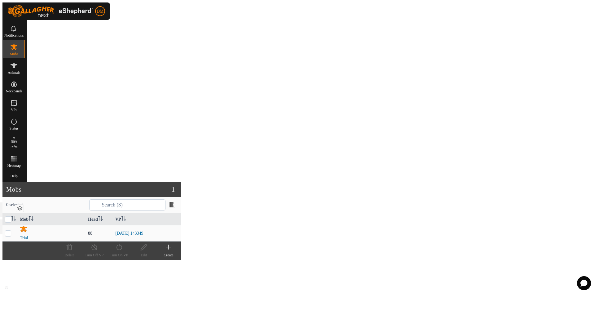
click at [11, 231] on p-checkbox at bounding box center [8, 233] width 6 height 5
checkbox input "true"
click at [148, 251] on icon at bounding box center [144, 246] width 8 height 7
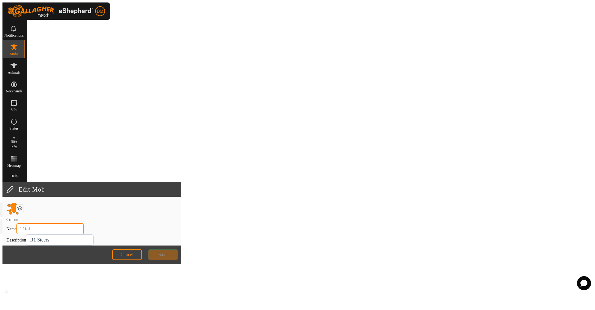
drag, startPoint x: 444, startPoint y: 38, endPoint x: 424, endPoint y: 35, distance: 20.4
click at [177, 201] on div "Colour Name Trial Description R1 Steers" at bounding box center [92, 223] width 171 height 45
type input "Steers"
click at [178, 260] on button "Save" at bounding box center [163, 254] width 30 height 11
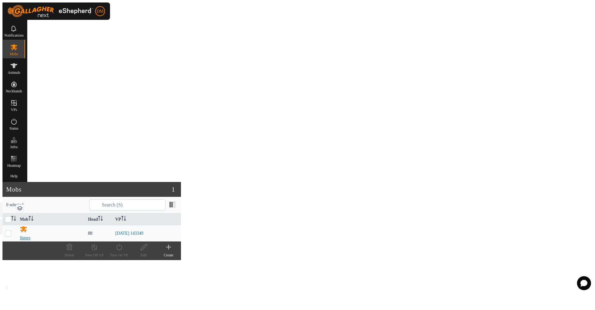
click at [83, 235] on div "Steers" at bounding box center [51, 238] width 63 height 7
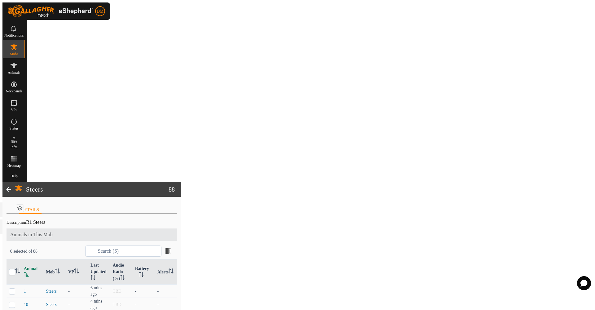
click at [177, 229] on div "Animals in This Mob" at bounding box center [92, 235] width 171 height 12
click at [15, 269] on input "checkbox" at bounding box center [12, 272] width 6 height 6
checkbox input "true"
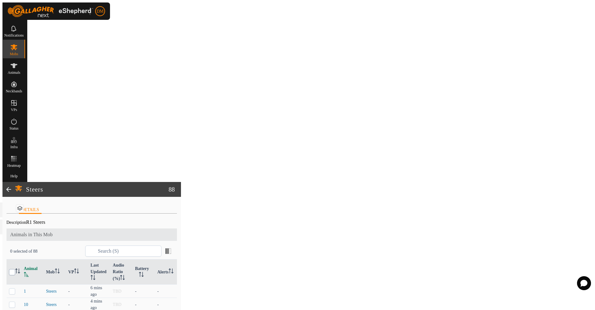
checkbox input "true"
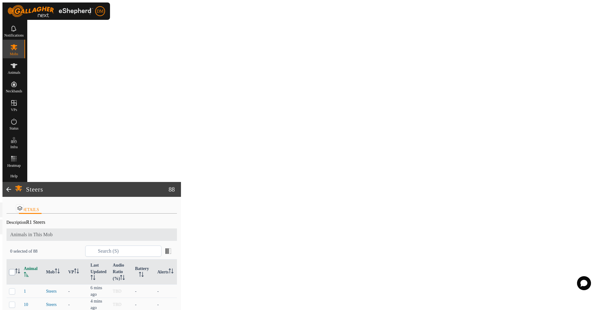
checkbox input "true"
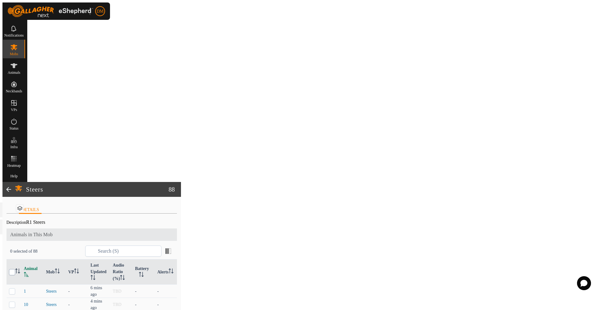
checkbox input "true"
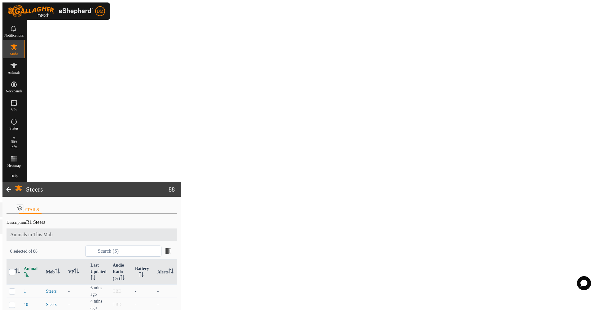
checkbox input "true"
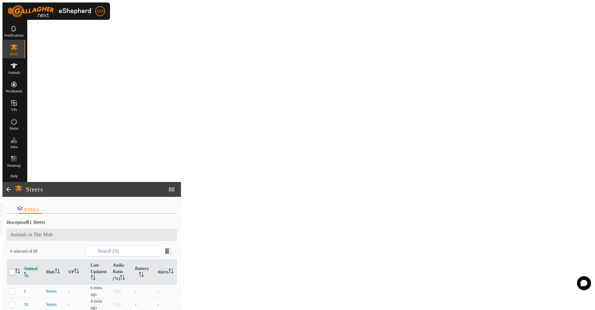
checkbox input "true"
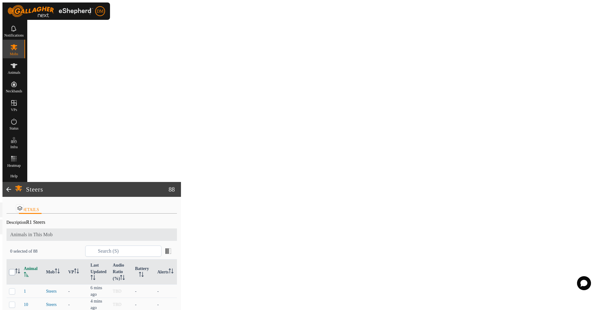
checkbox input "true"
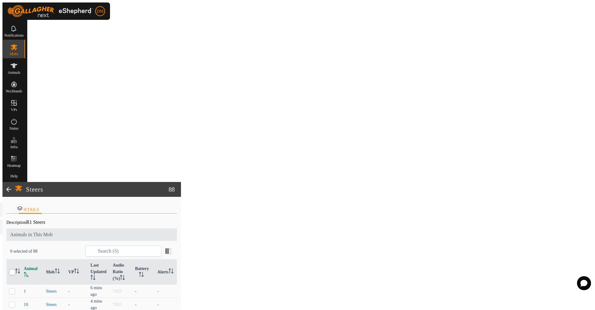
checkbox input "true"
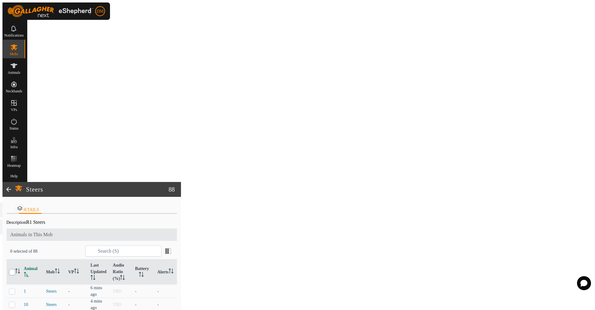
checkbox input "true"
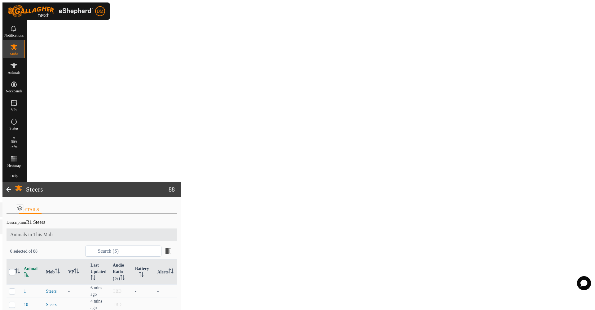
checkbox input "true"
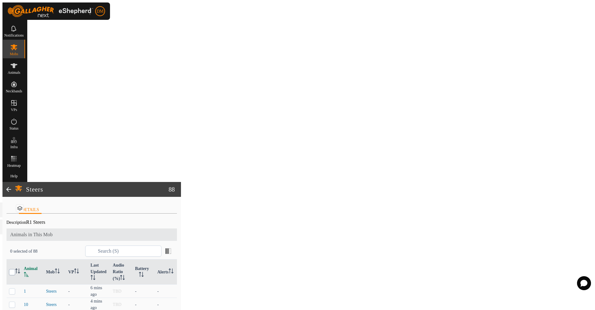
checkbox input "true"
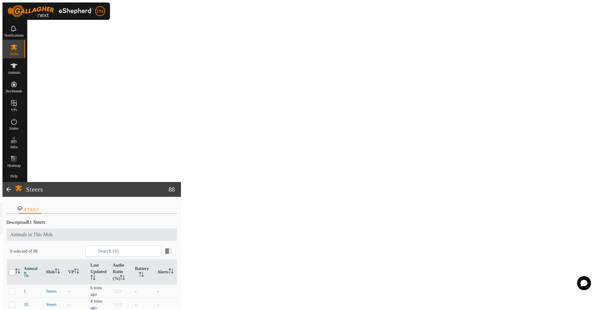
checkbox input "true"
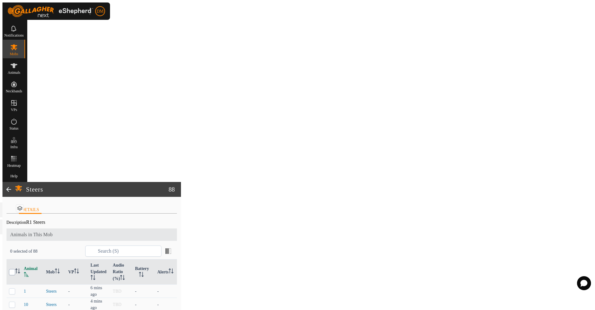
checkbox input "true"
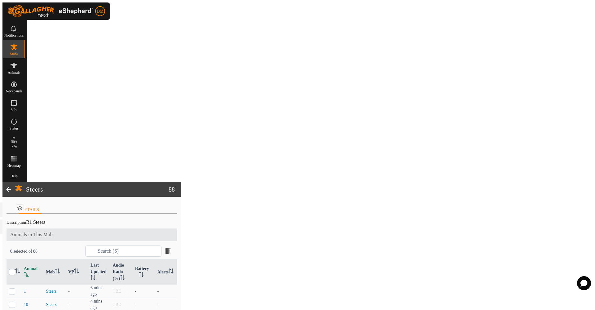
checkbox input "true"
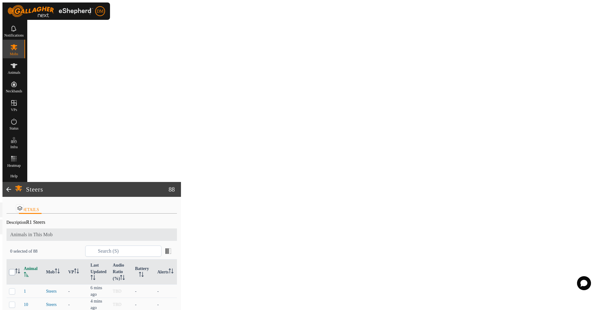
checkbox input "true"
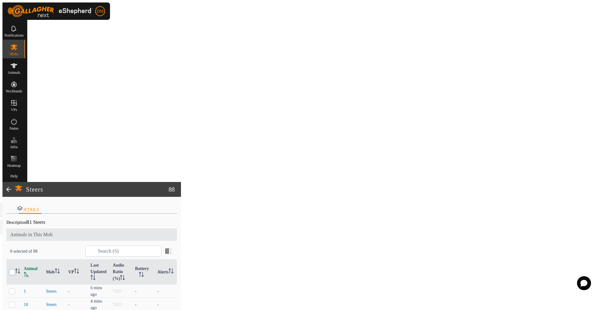
checkbox input "true"
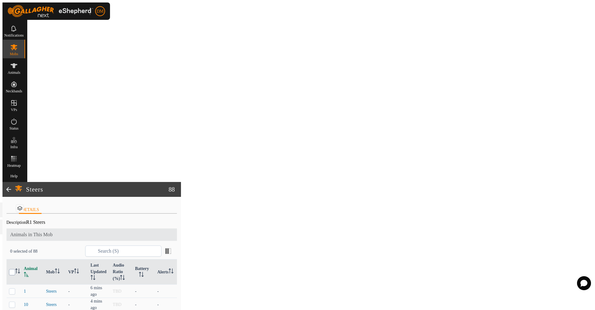
checkbox input "true"
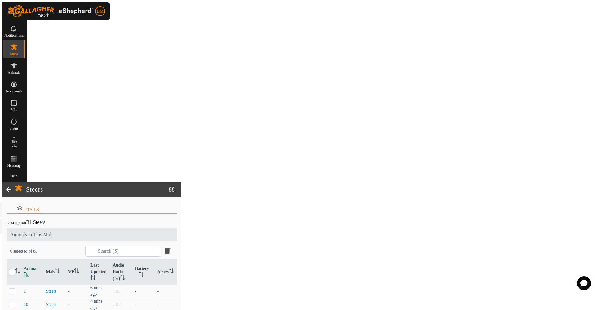
checkbox input "true"
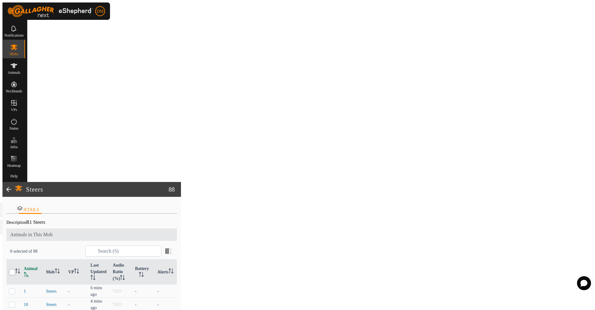
checkbox input "true"
click at [20, 63] on es-animals-svg-icon at bounding box center [13, 66] width 11 height 10
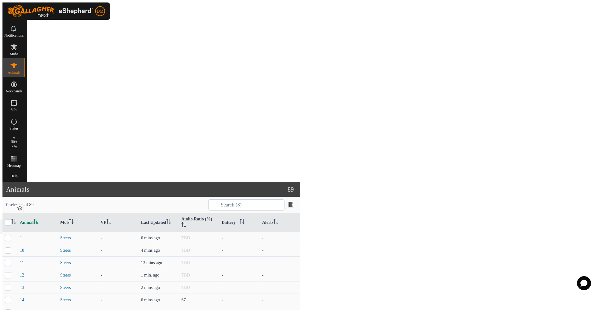
click at [11, 261] on p-checkbox at bounding box center [8, 263] width 6 height 5
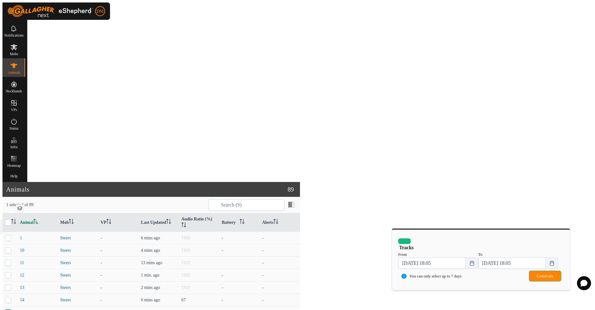
checkbox input "false"
click at [548, 274] on span "Generate" at bounding box center [545, 276] width 17 height 5
click at [411, 239] on button "button" at bounding box center [405, 242] width 12 height 6
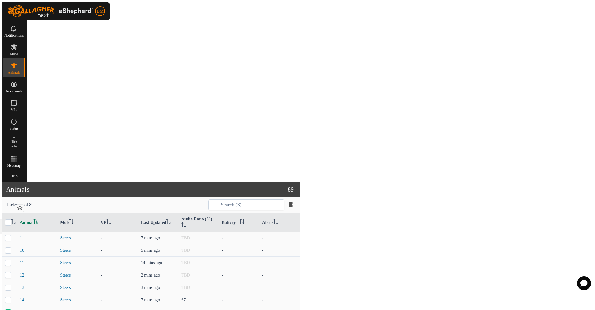
checkbox input "false"
checkbox input "true"
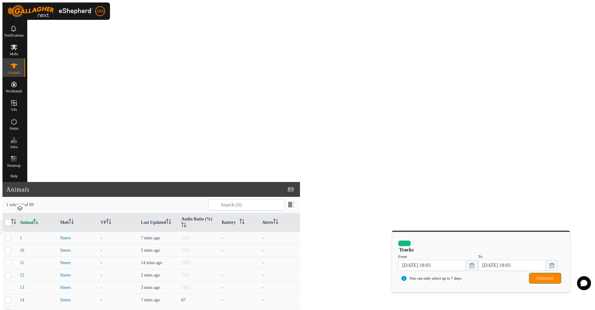
click at [537, 277] on span "Generate" at bounding box center [545, 278] width 17 height 5
click at [411, 241] on button "button" at bounding box center [405, 244] width 12 height 6
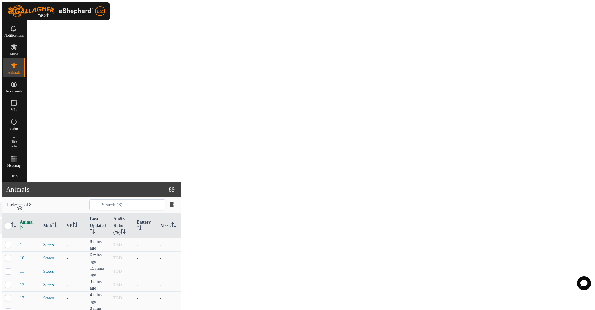
click at [38, 308] on span "14" at bounding box center [29, 311] width 18 height 7
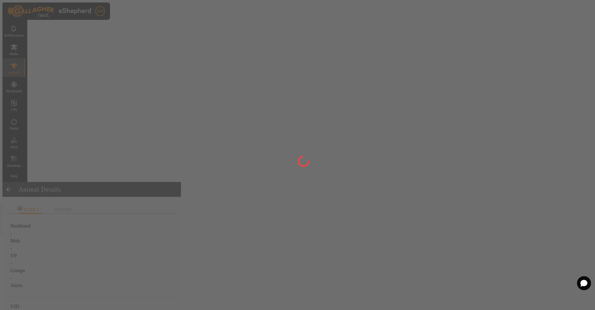
type input "14"
type input "-"
type input "Hereford"
type input "-"
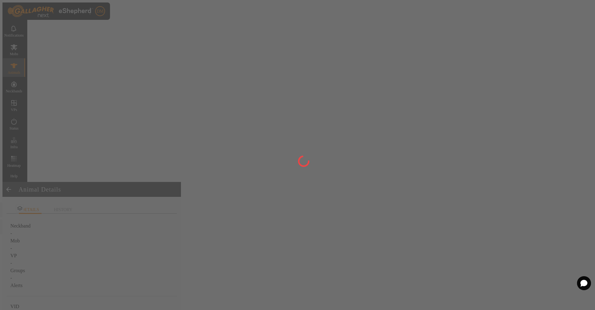
type input "-"
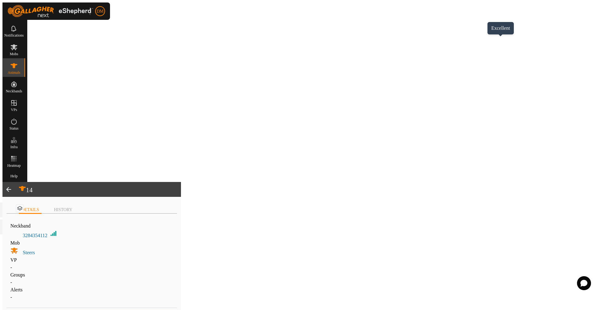
click at [57, 230] on img at bounding box center [53, 233] width 7 height 7
click at [47, 233] on label "3284354112" at bounding box center [29, 235] width 37 height 5
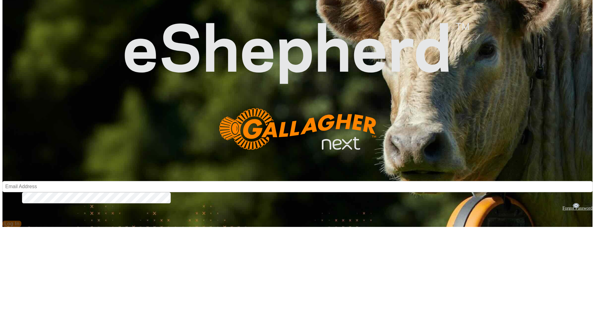
type input "dave@martinpastoral.co.nz"
click at [20, 221] on span "Log In" at bounding box center [11, 223] width 15 height 5
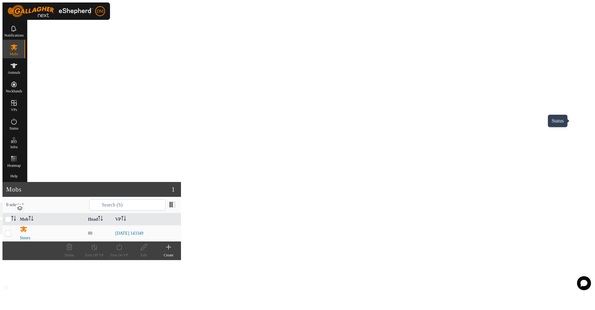
click at [18, 122] on icon at bounding box center [13, 121] width 7 height 7
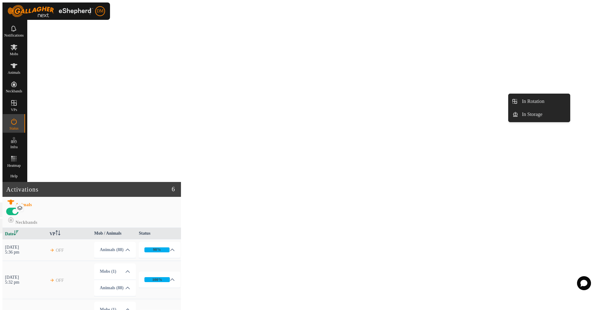
click at [18, 102] on icon at bounding box center [13, 102] width 7 height 7
click at [535, 97] on link "In Rotation" at bounding box center [544, 101] width 51 height 12
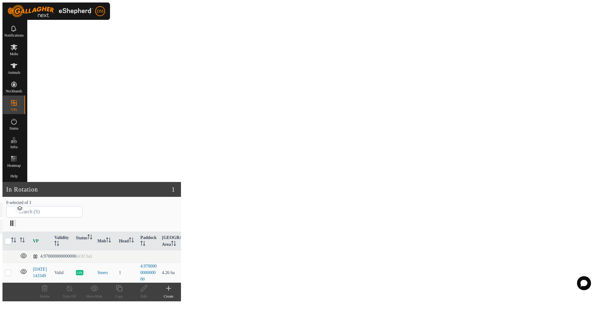
click at [535, 99] on span "In Rotation" at bounding box center [533, 101] width 22 height 7
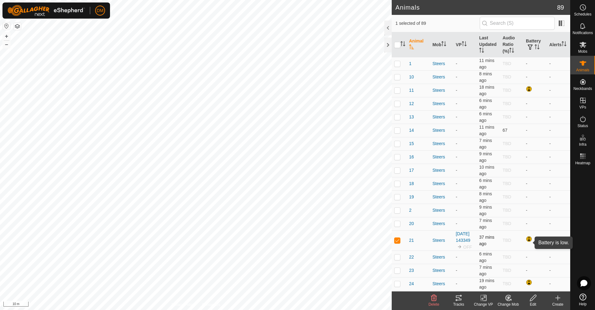
click at [529, 243] on div at bounding box center [529, 239] width 7 height 7
click at [412, 243] on span "21" at bounding box center [411, 240] width 5 height 7
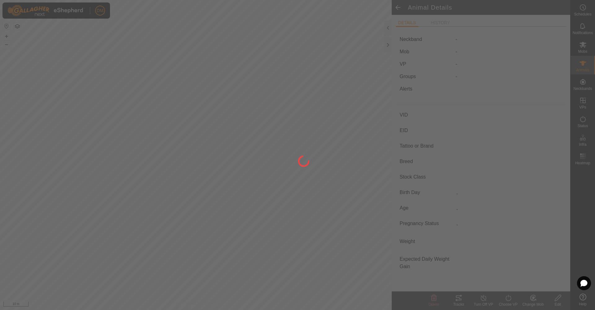
type input "21"
type input "-"
type input "Hereford"
type input "-"
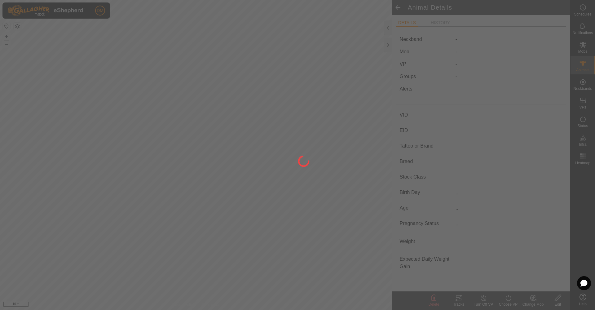
type input "-"
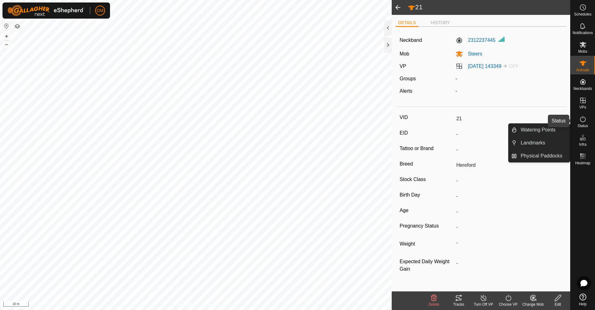
click at [586, 121] on icon at bounding box center [584, 119] width 6 height 6
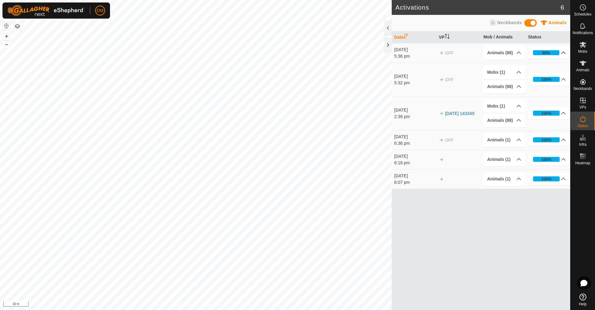
click at [562, 51] on p-accordion-header "98%" at bounding box center [549, 53] width 42 height 12
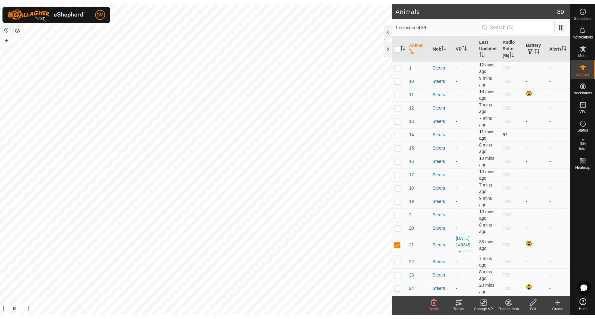
scroll to position [0, 0]
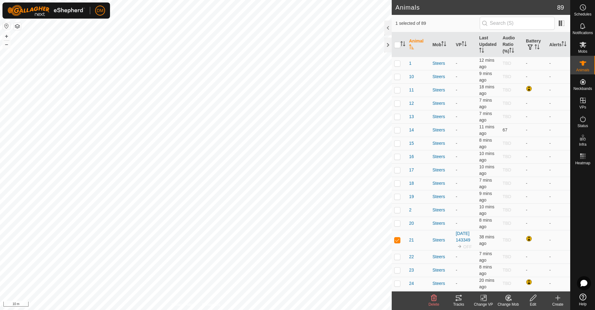
click at [460, 297] on icon at bounding box center [458, 297] width 7 height 7
